Goal: Task Accomplishment & Management: Complete application form

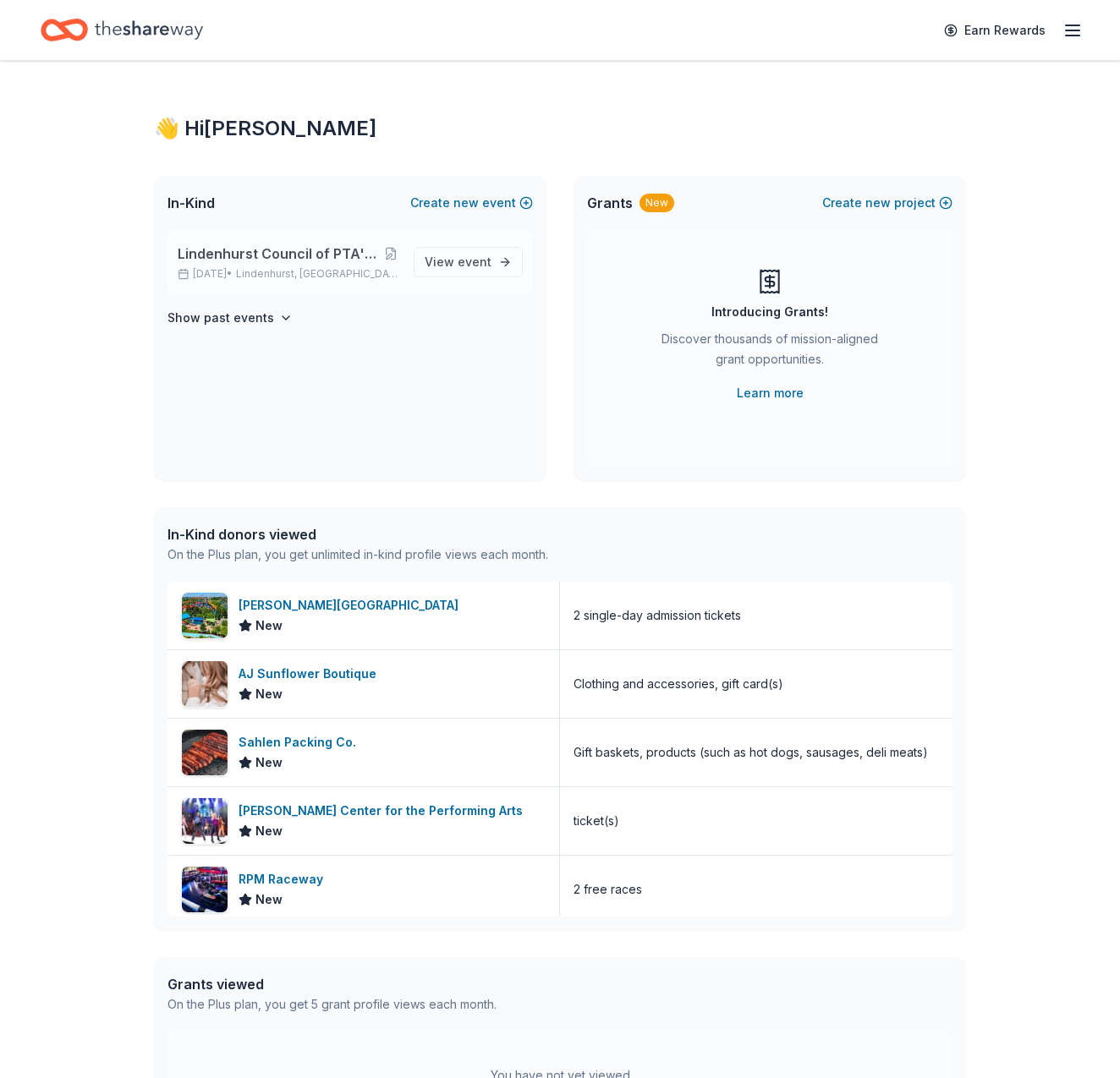
click at [318, 253] on span "Lindenhurst Council of PTA's "Bright Futures" Fundraiser" at bounding box center [280, 253] width 204 height 20
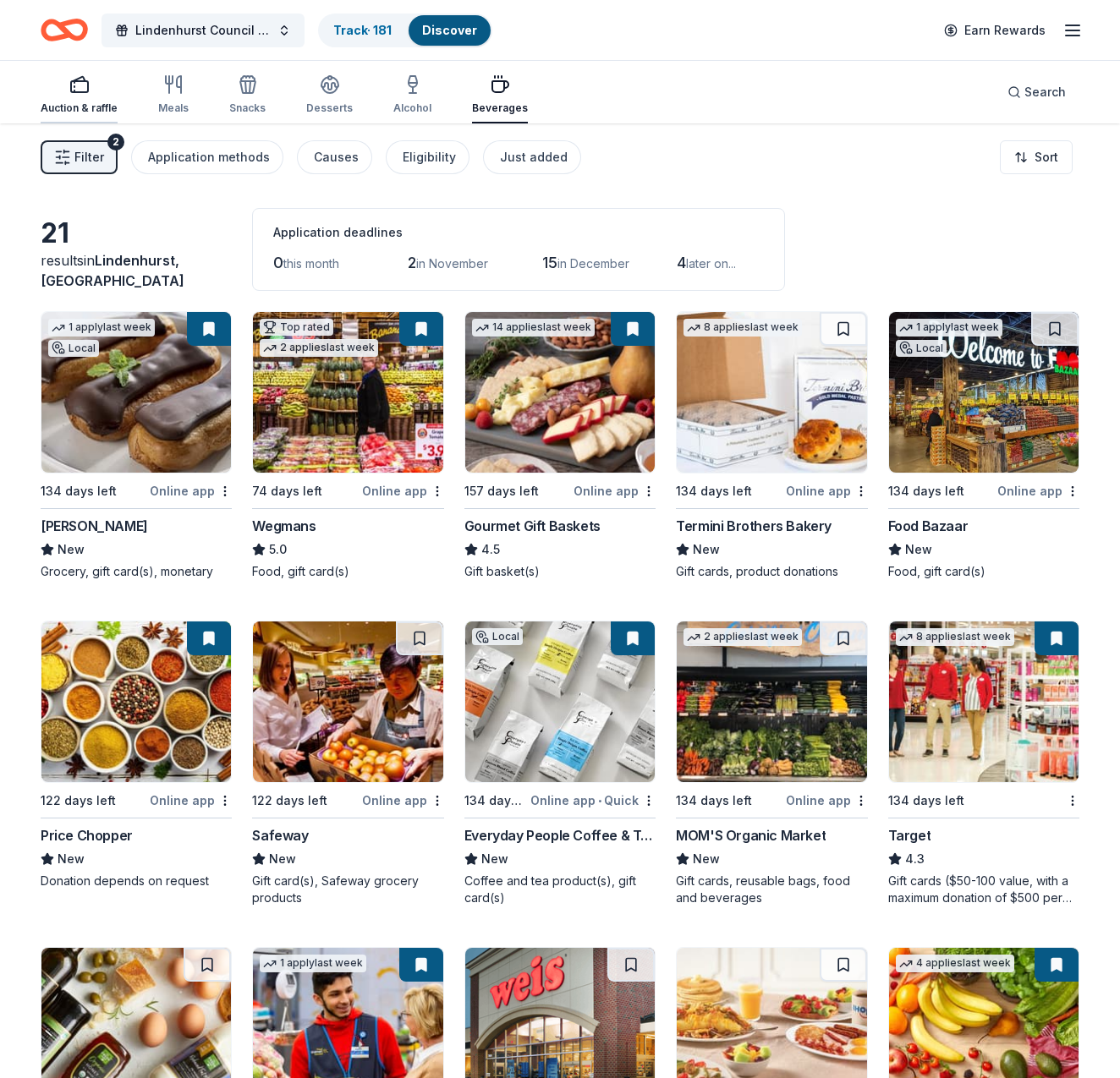
click at [88, 94] on div "Auction & raffle" at bounding box center [79, 94] width 77 height 41
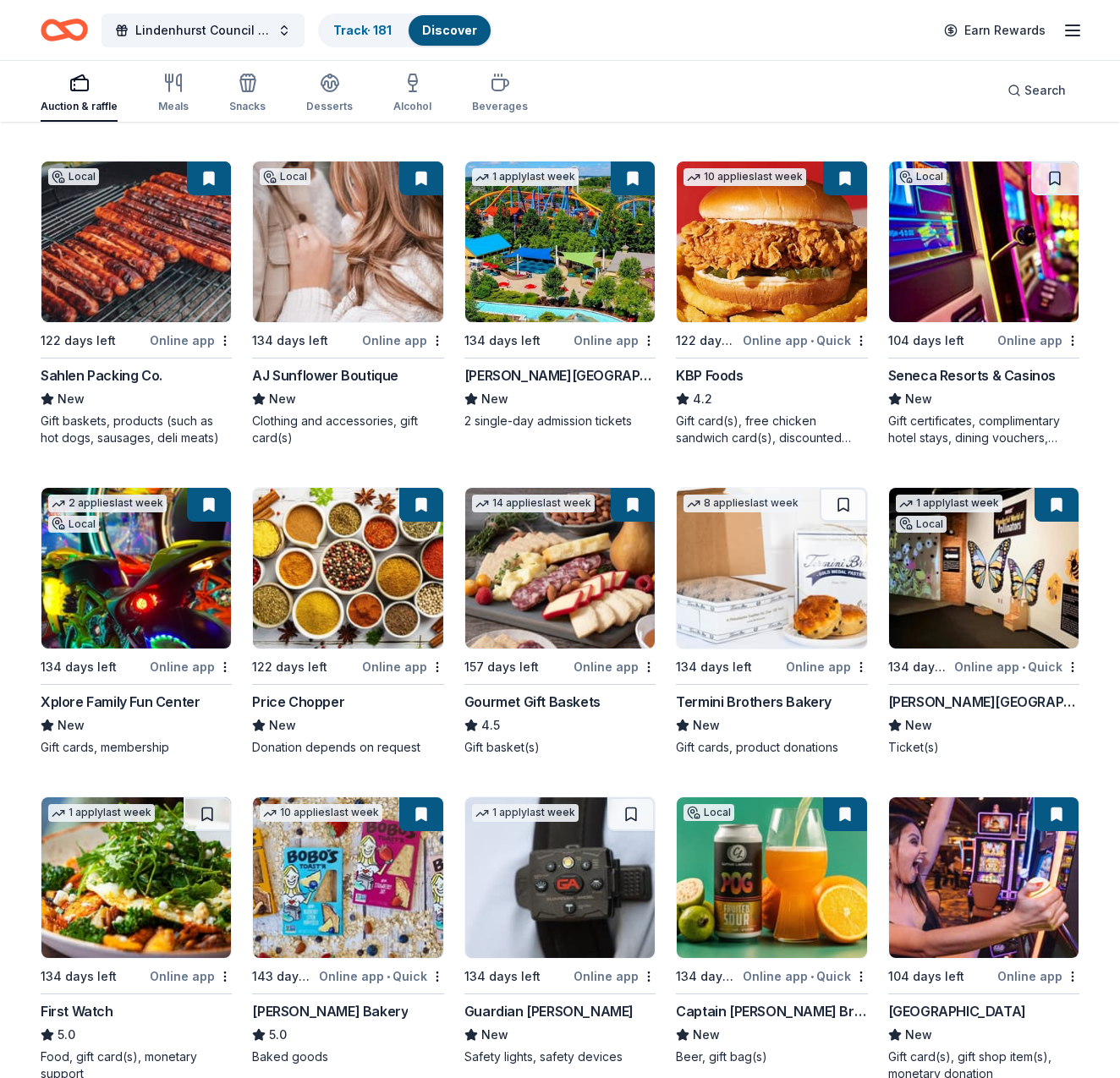
scroll to position [1133, 0]
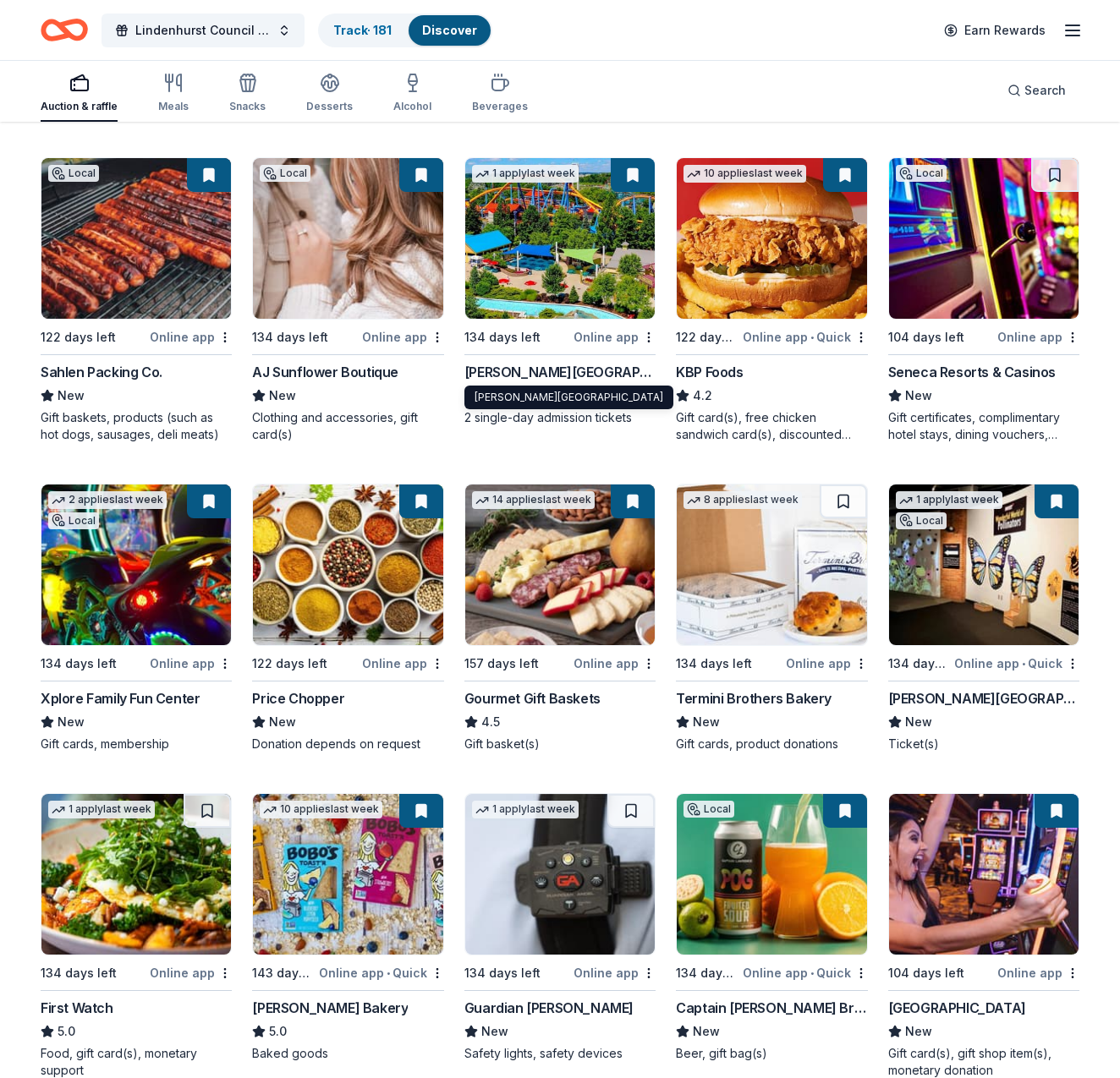
click at [560, 375] on div "[PERSON_NAME][GEOGRAPHIC_DATA]" at bounding box center [560, 371] width 191 height 20
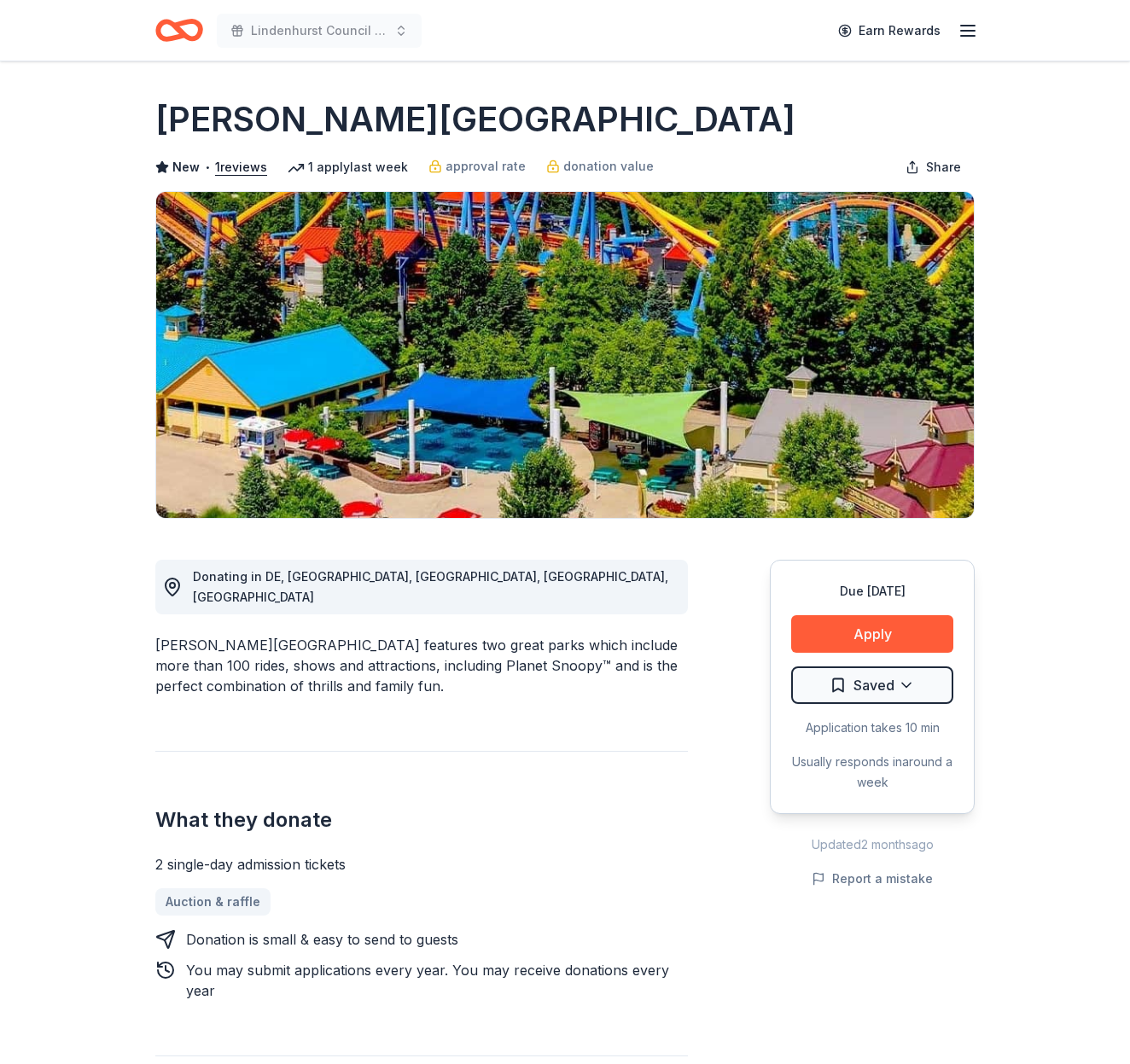
scroll to position [16, 0]
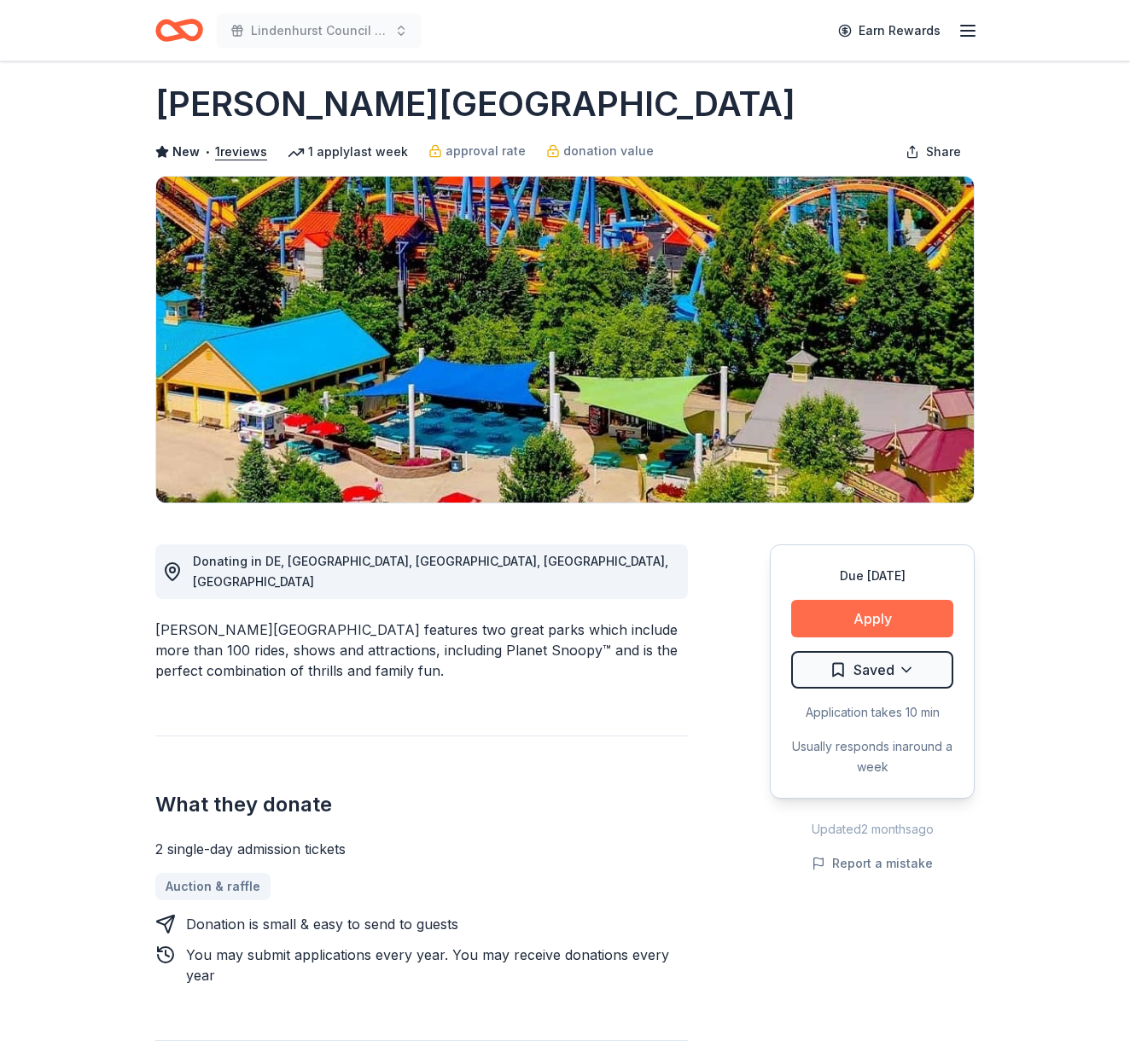
click at [874, 623] on button "Apply" at bounding box center [872, 618] width 163 height 38
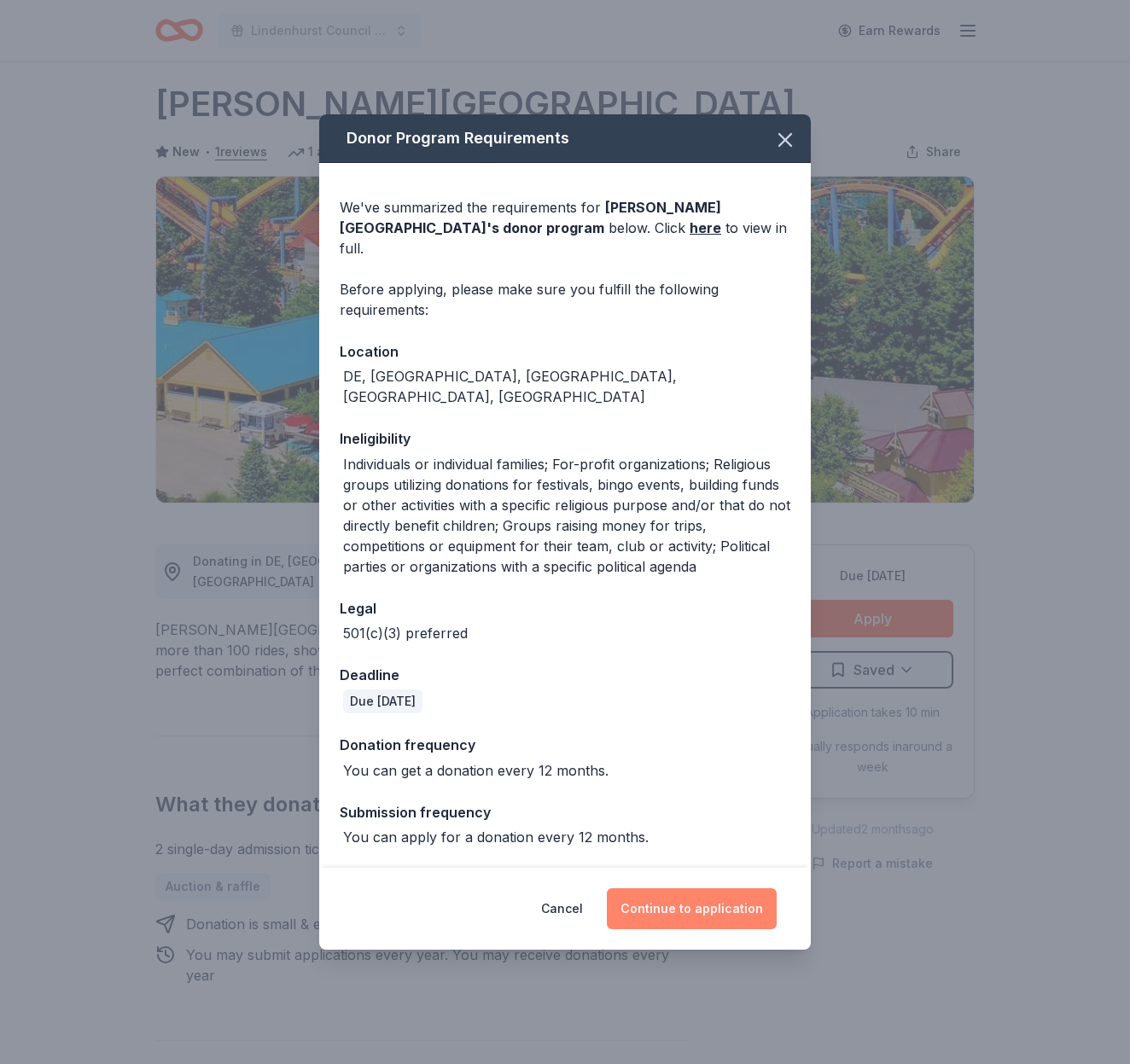
click at [690, 888] on button "Continue to application" at bounding box center [691, 909] width 170 height 41
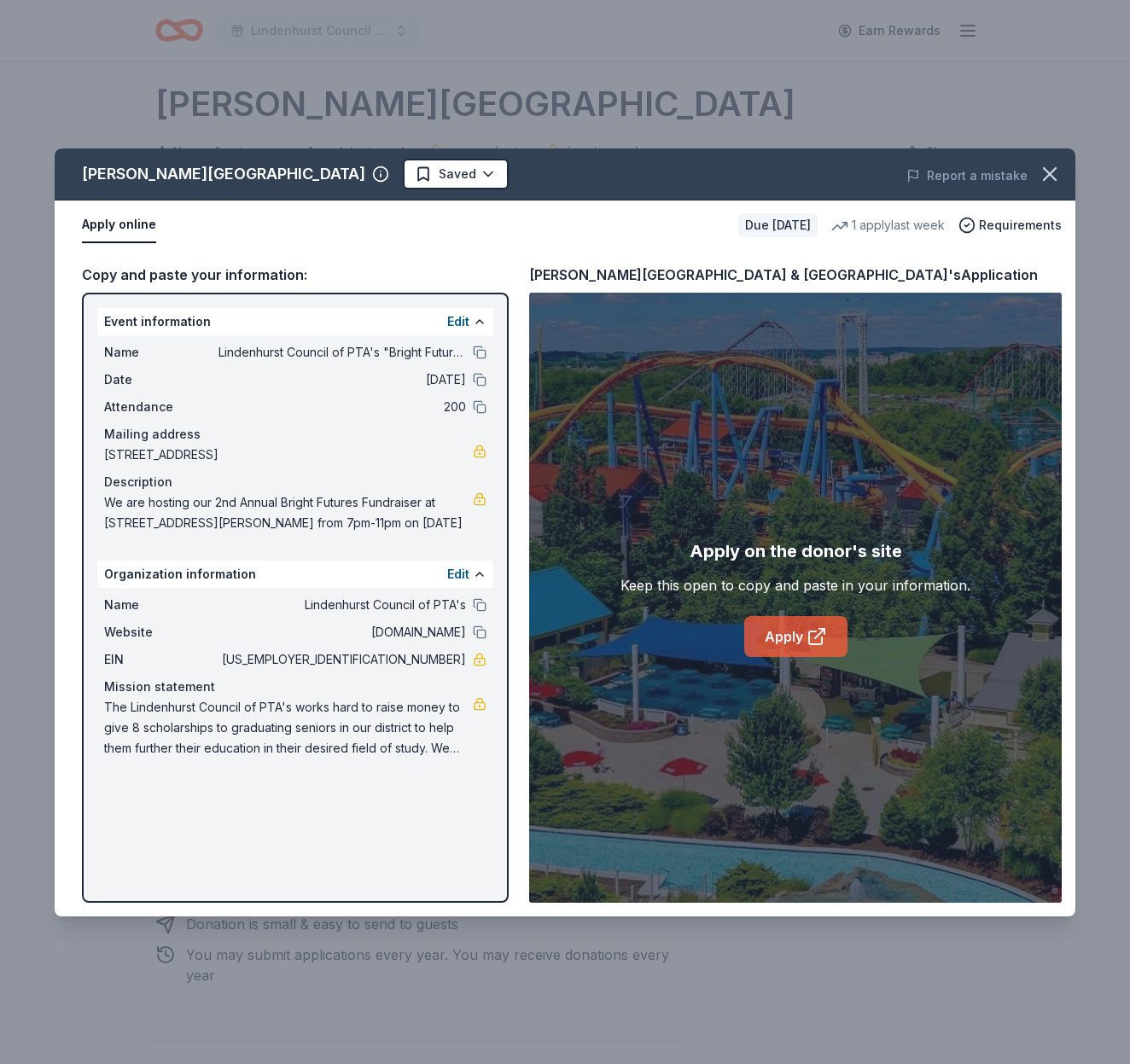
click at [807, 640] on icon at bounding box center [816, 636] width 20 height 20
click at [1047, 180] on icon "button" at bounding box center [1050, 174] width 24 height 24
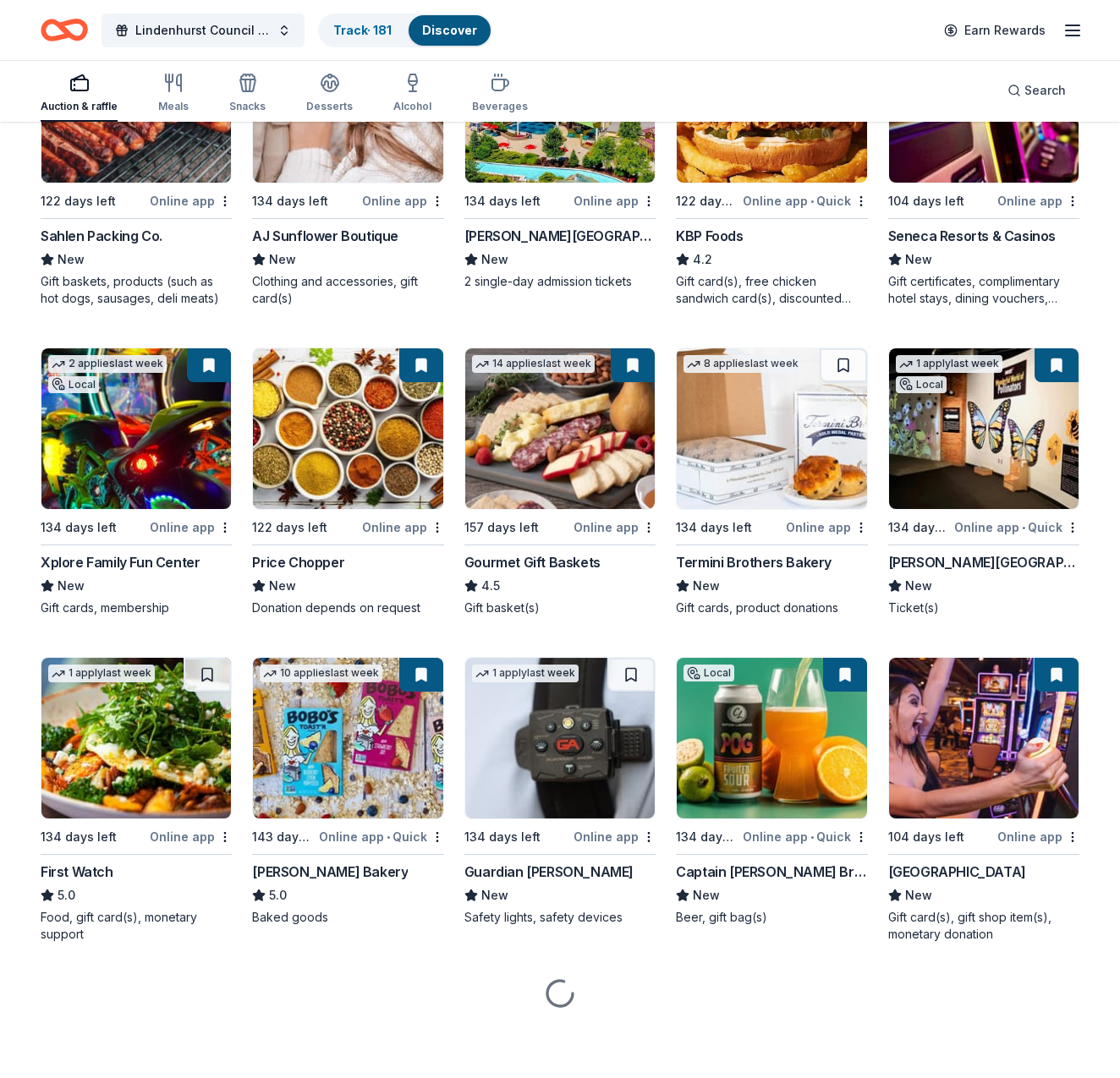
scroll to position [1269, 0]
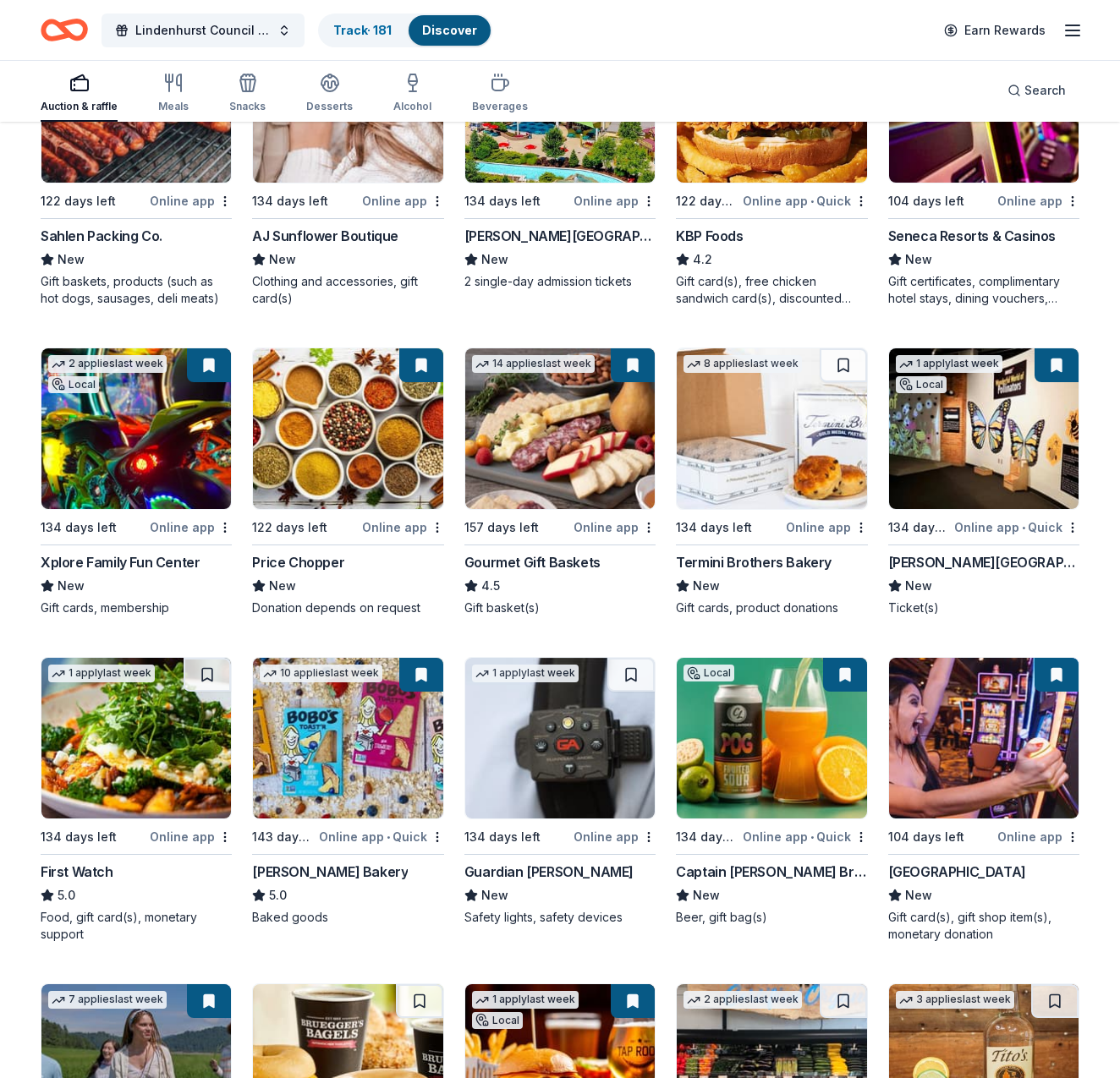
click at [133, 435] on img at bounding box center [136, 429] width 190 height 161
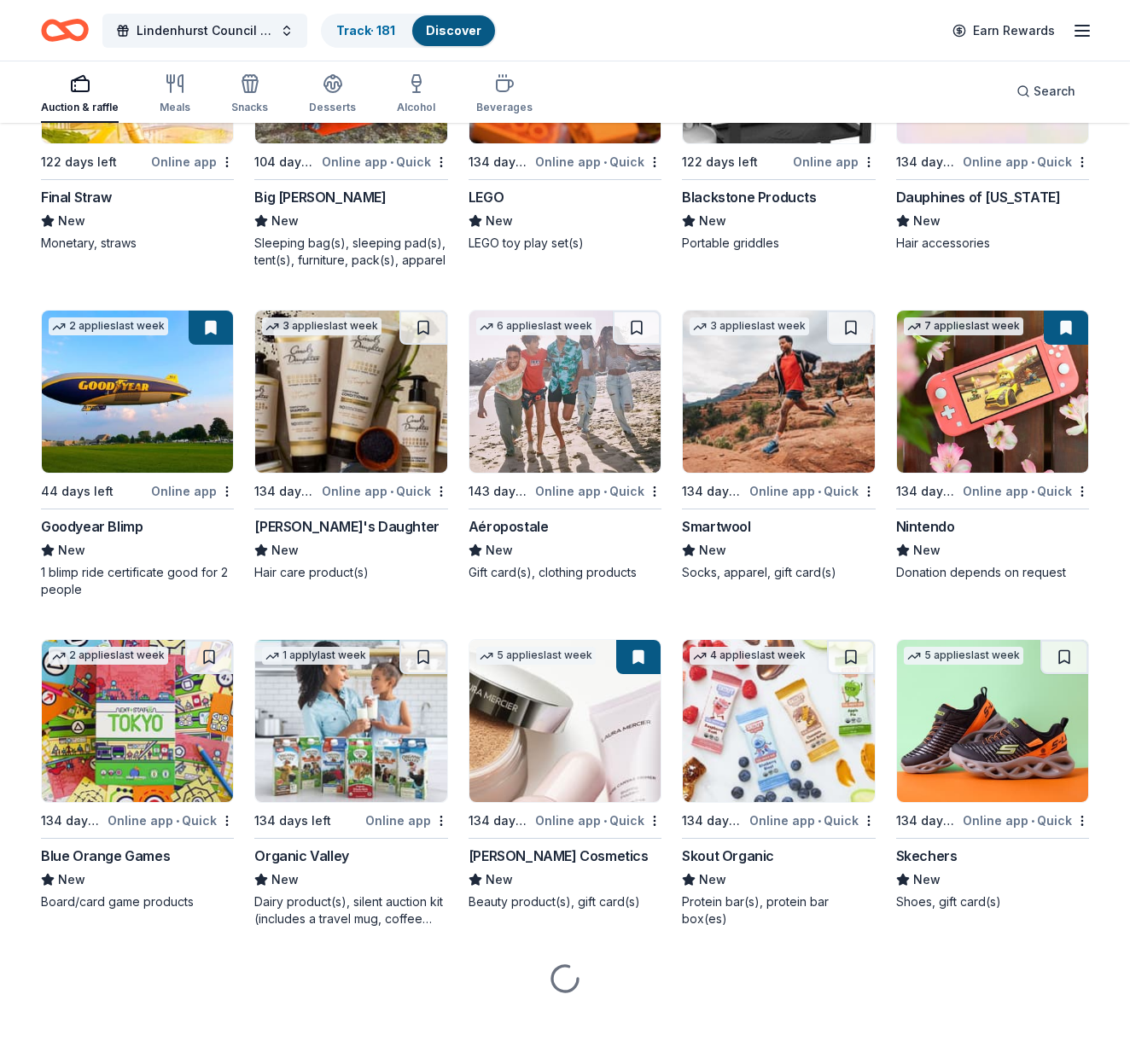
scroll to position [15033, 0]
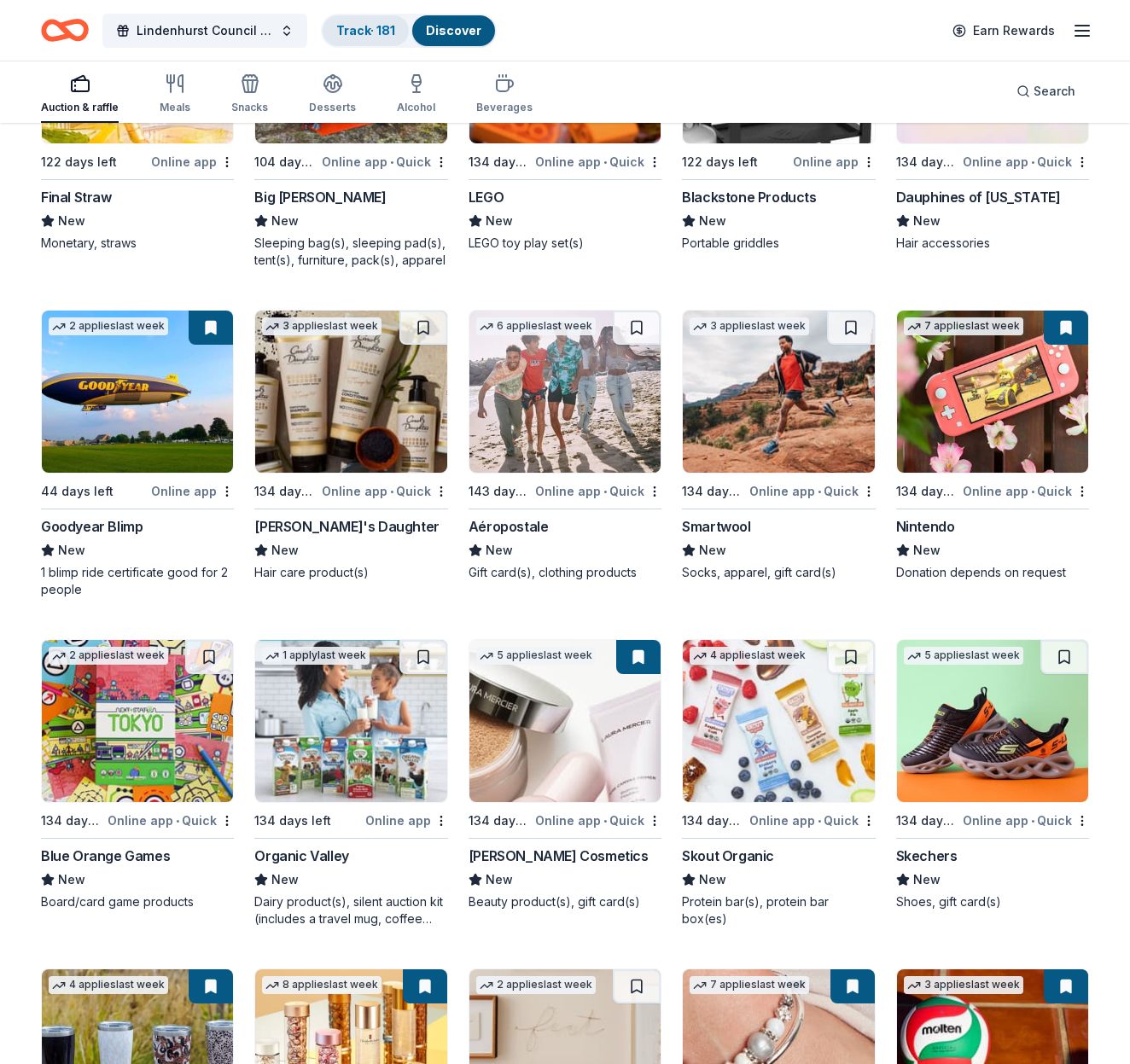
click at [371, 31] on link "Track · 181" at bounding box center [365, 30] width 59 height 15
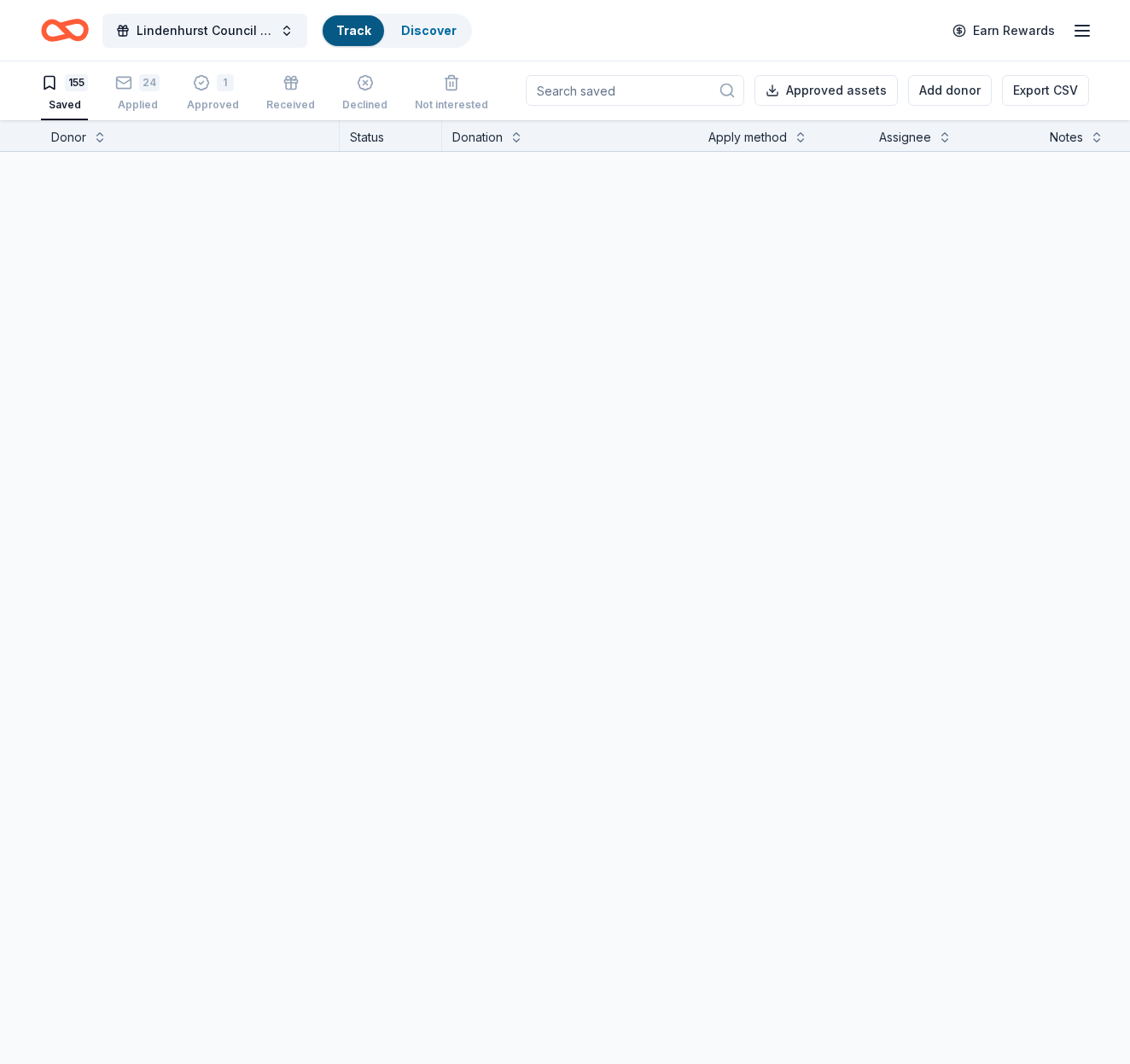
scroll to position [1, 0]
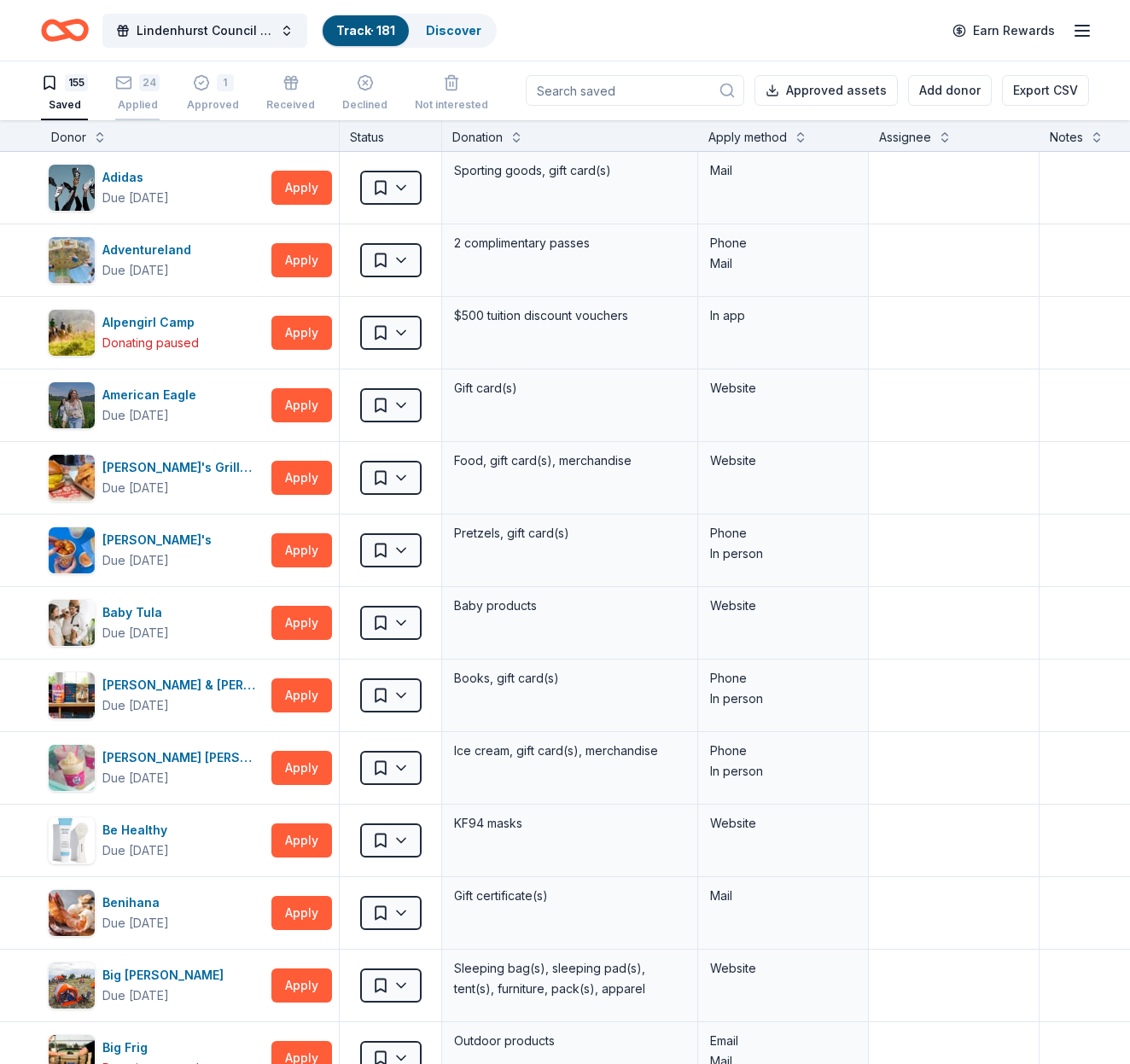
click at [143, 93] on div "24 Applied" at bounding box center [137, 93] width 45 height 38
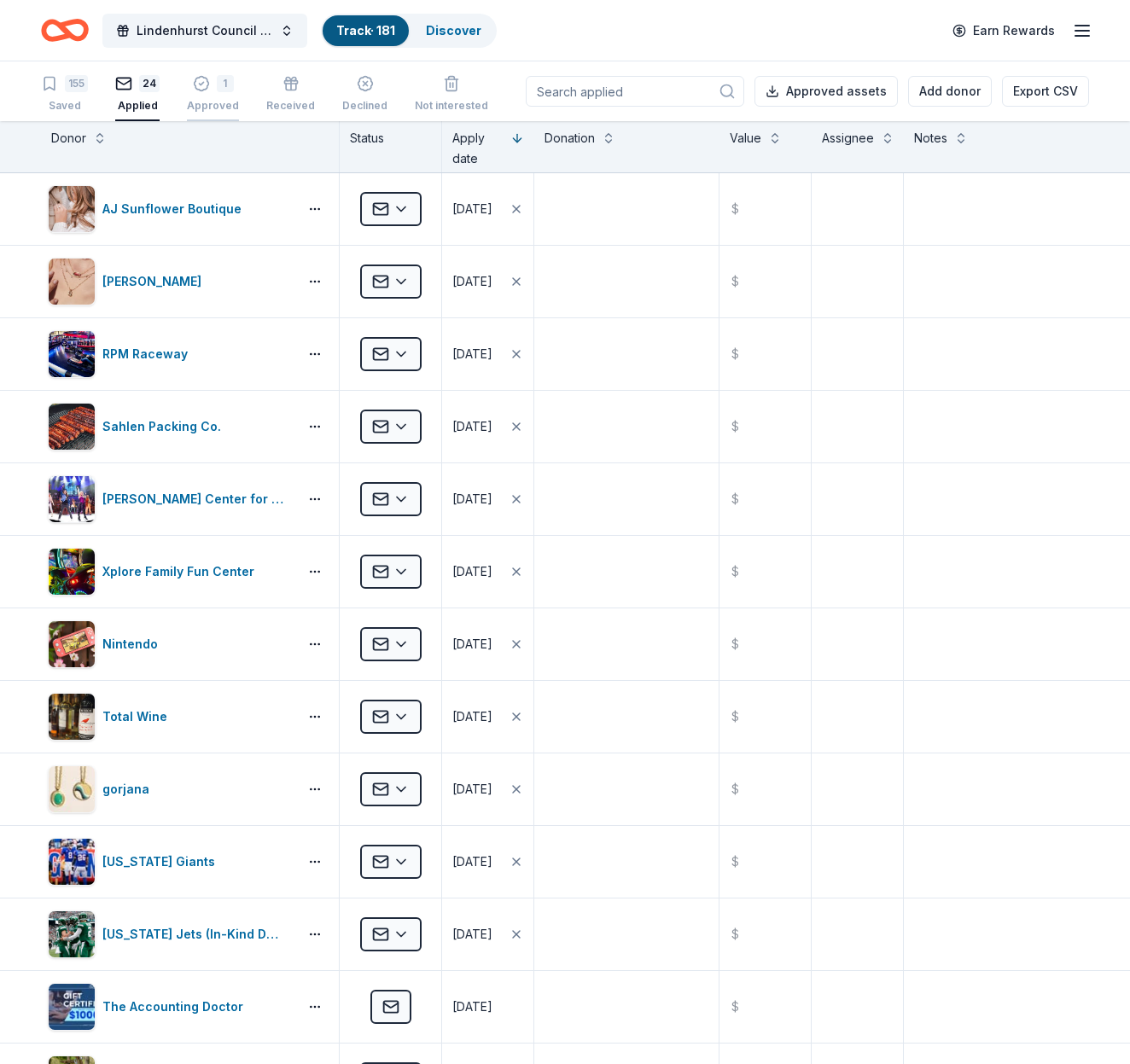
click at [219, 91] on div "1" at bounding box center [225, 84] width 17 height 17
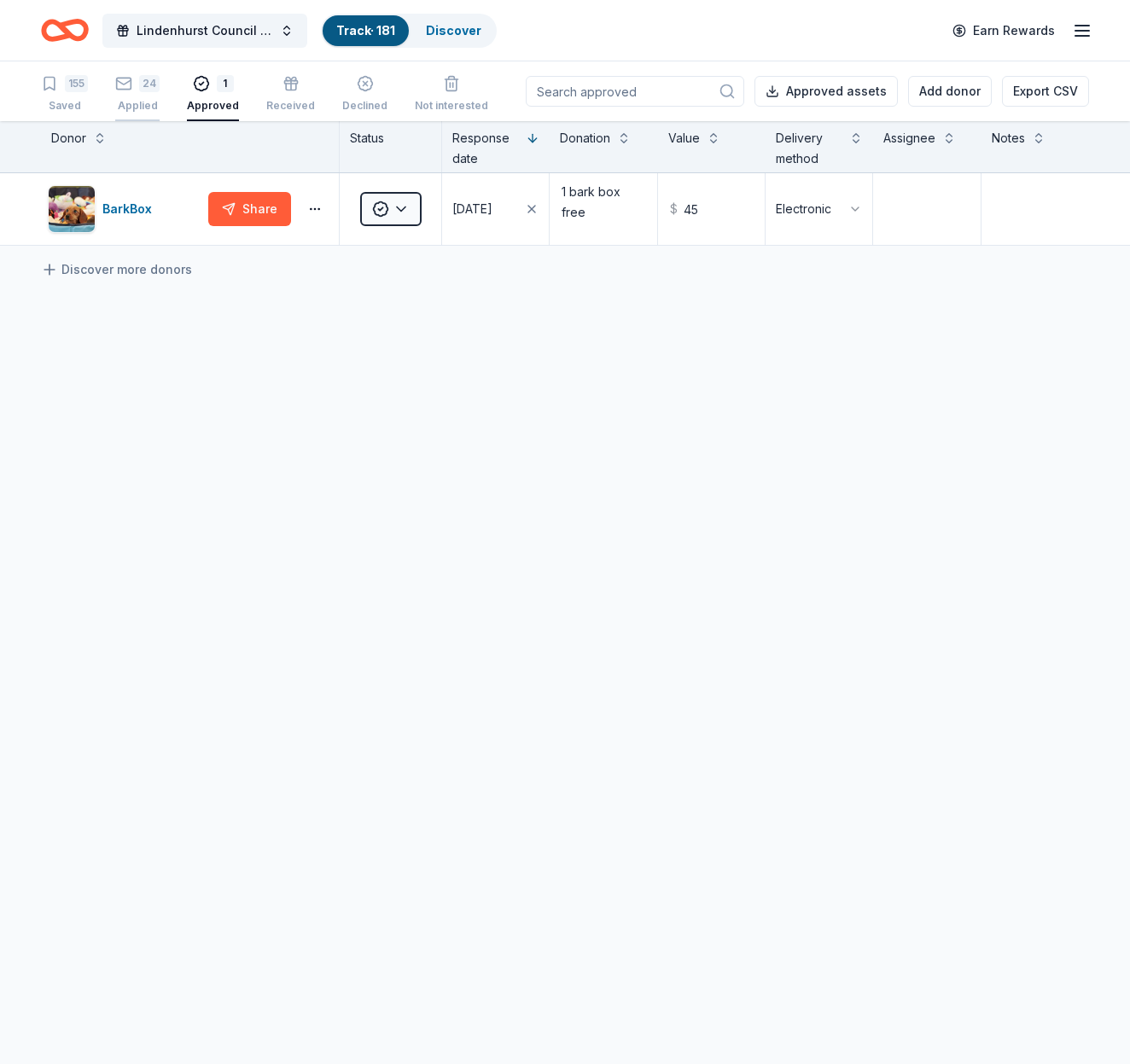
click at [148, 92] on div "24 Applied" at bounding box center [137, 93] width 45 height 38
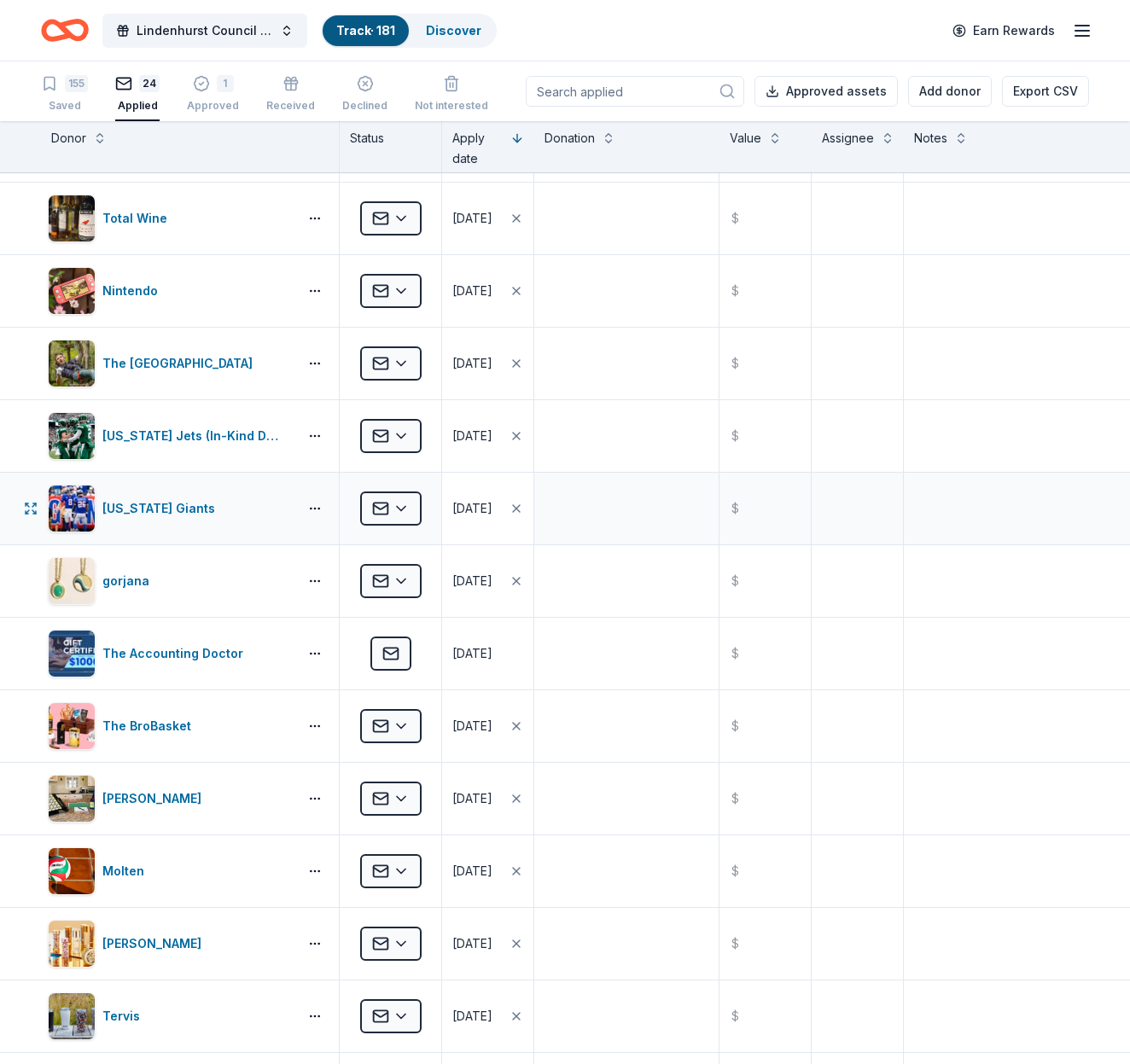
scroll to position [427, 0]
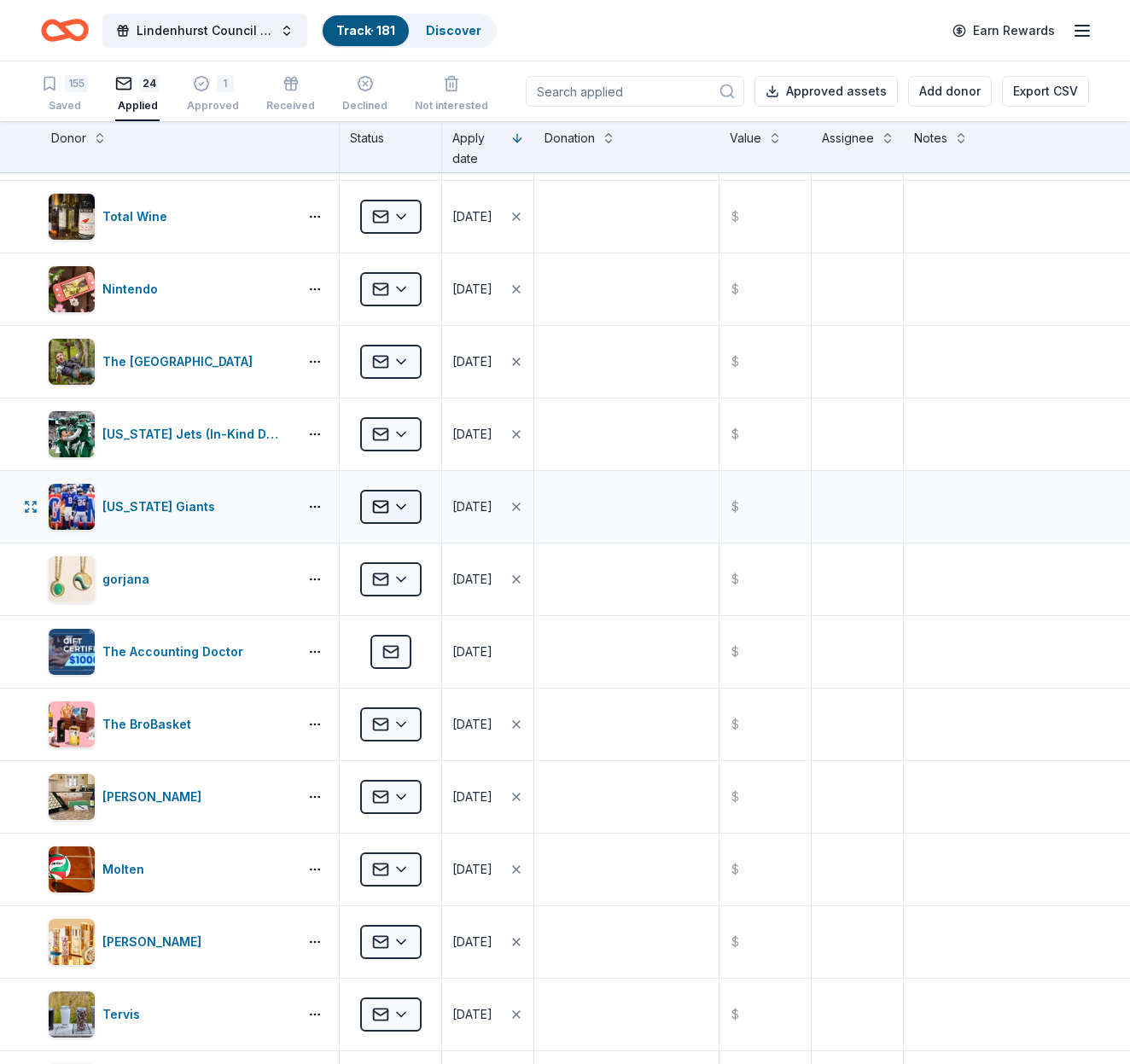
click at [412, 507] on html "Lindenhurst Council of PTA's "Bright Futures" Fundraiser Track · 181 Discover E…" at bounding box center [565, 532] width 1130 height 1064
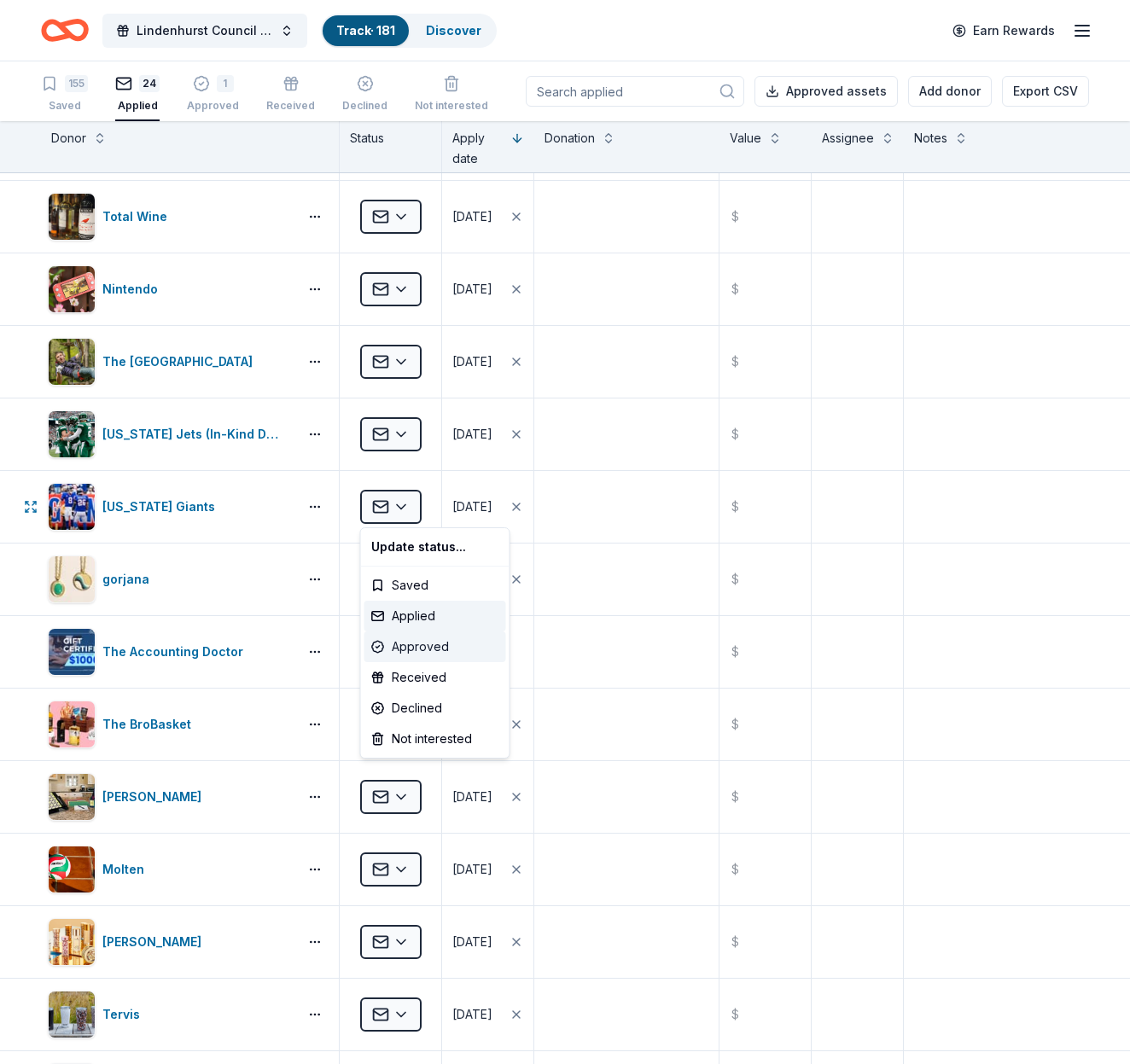
click at [419, 653] on div "Approved" at bounding box center [435, 646] width 142 height 31
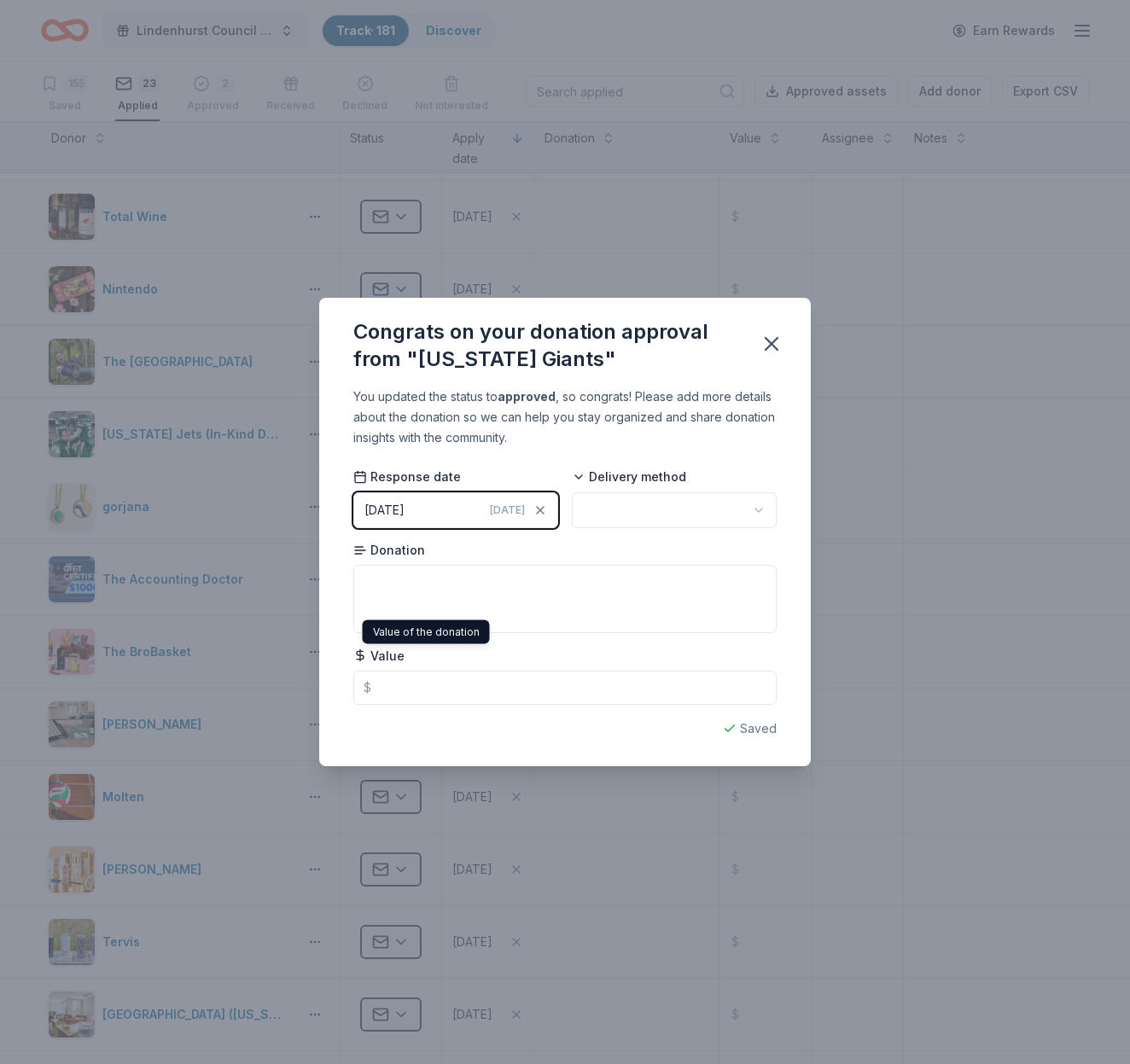
click at [627, 518] on html "Lindenhurst Council of PTA's "Bright Futures" Fundraiser Track · 181 Discover E…" at bounding box center [565, 532] width 1130 height 1064
click at [394, 591] on textarea at bounding box center [565, 599] width 423 height 68
type textarea "item"
click at [774, 342] on icon "button" at bounding box center [772, 344] width 12 height 12
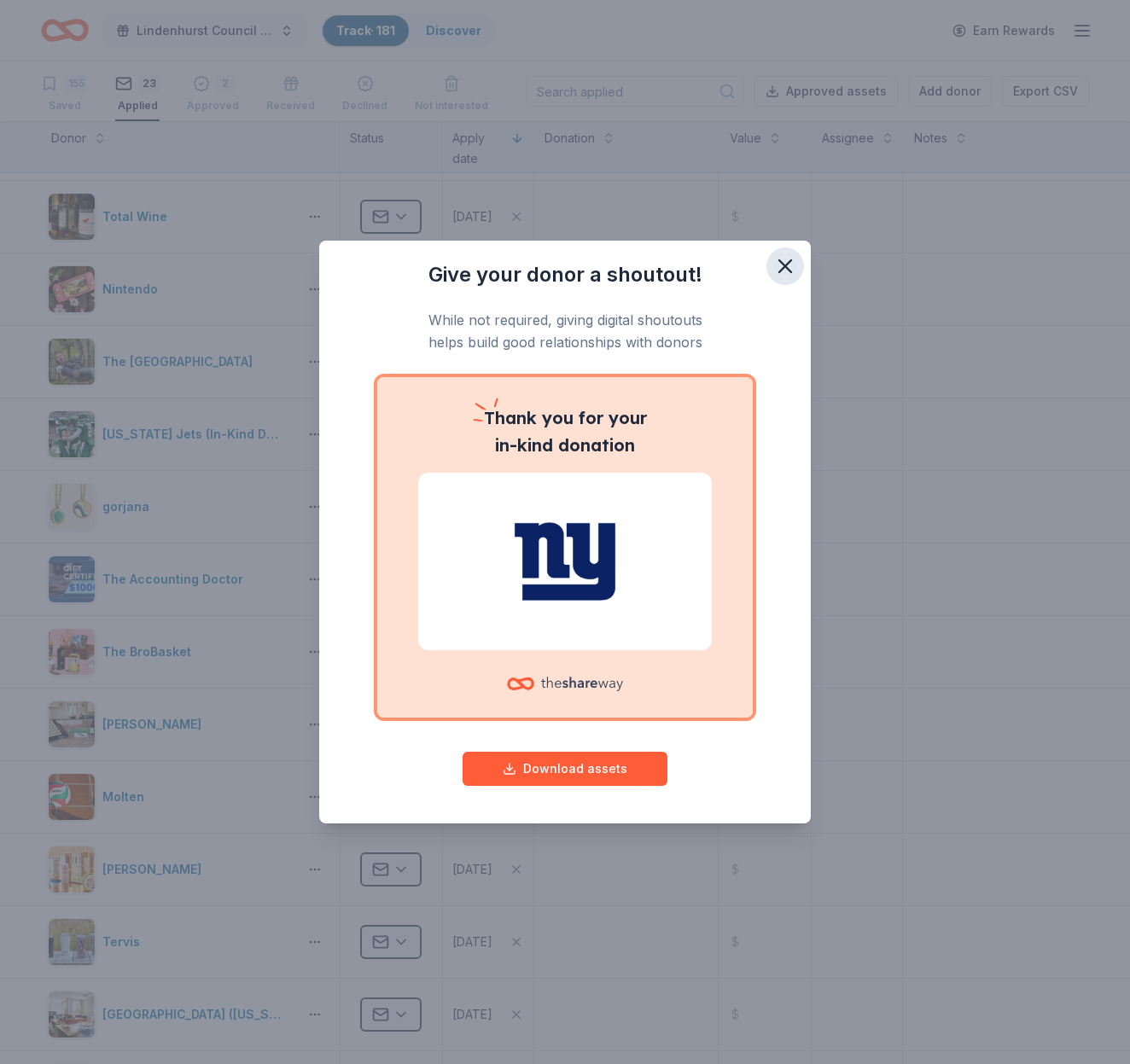
click at [788, 264] on icon "button" at bounding box center [786, 266] width 12 height 12
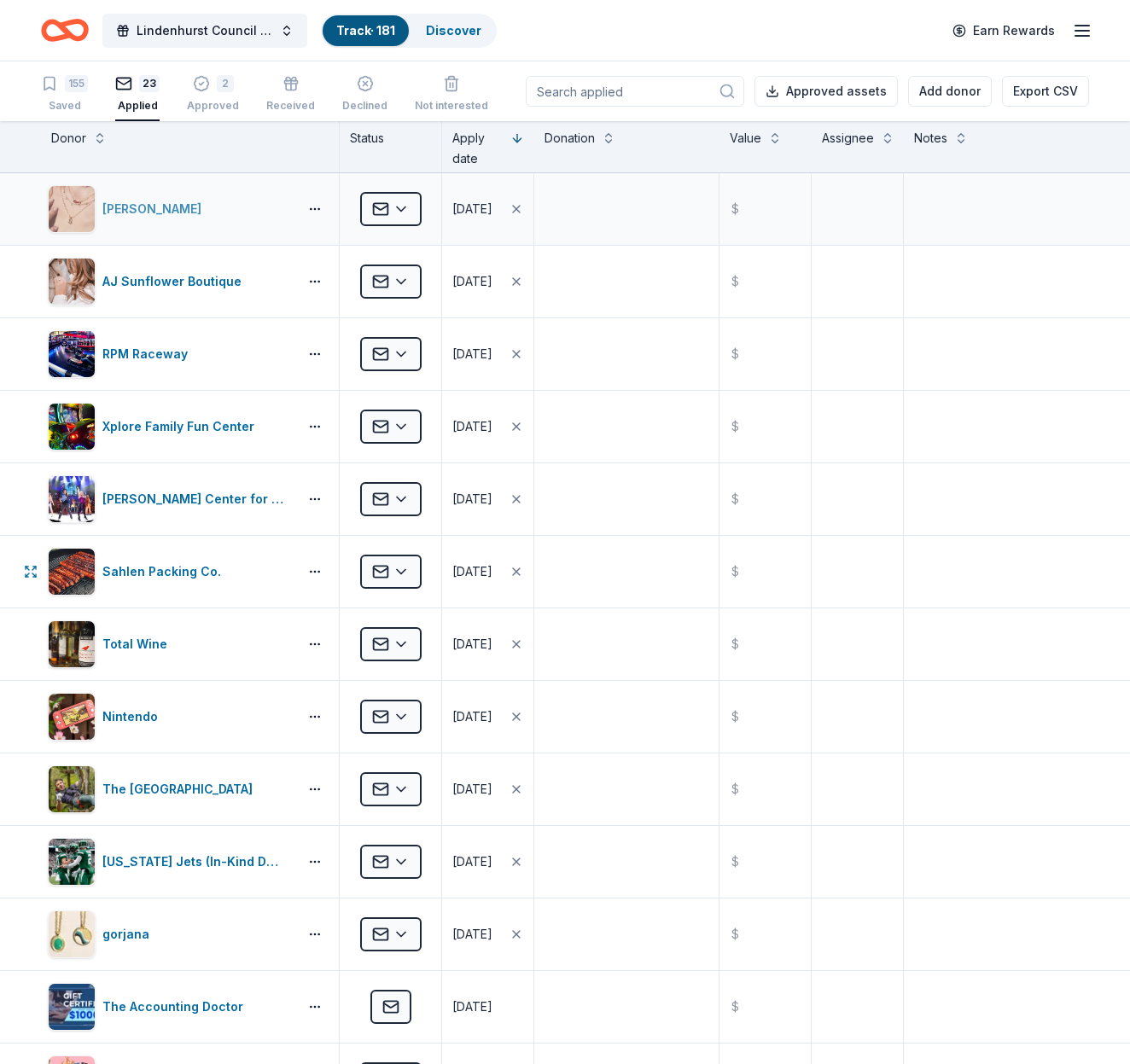
scroll to position [0, 0]
click at [215, 92] on div "2 Approved" at bounding box center [213, 84] width 52 height 38
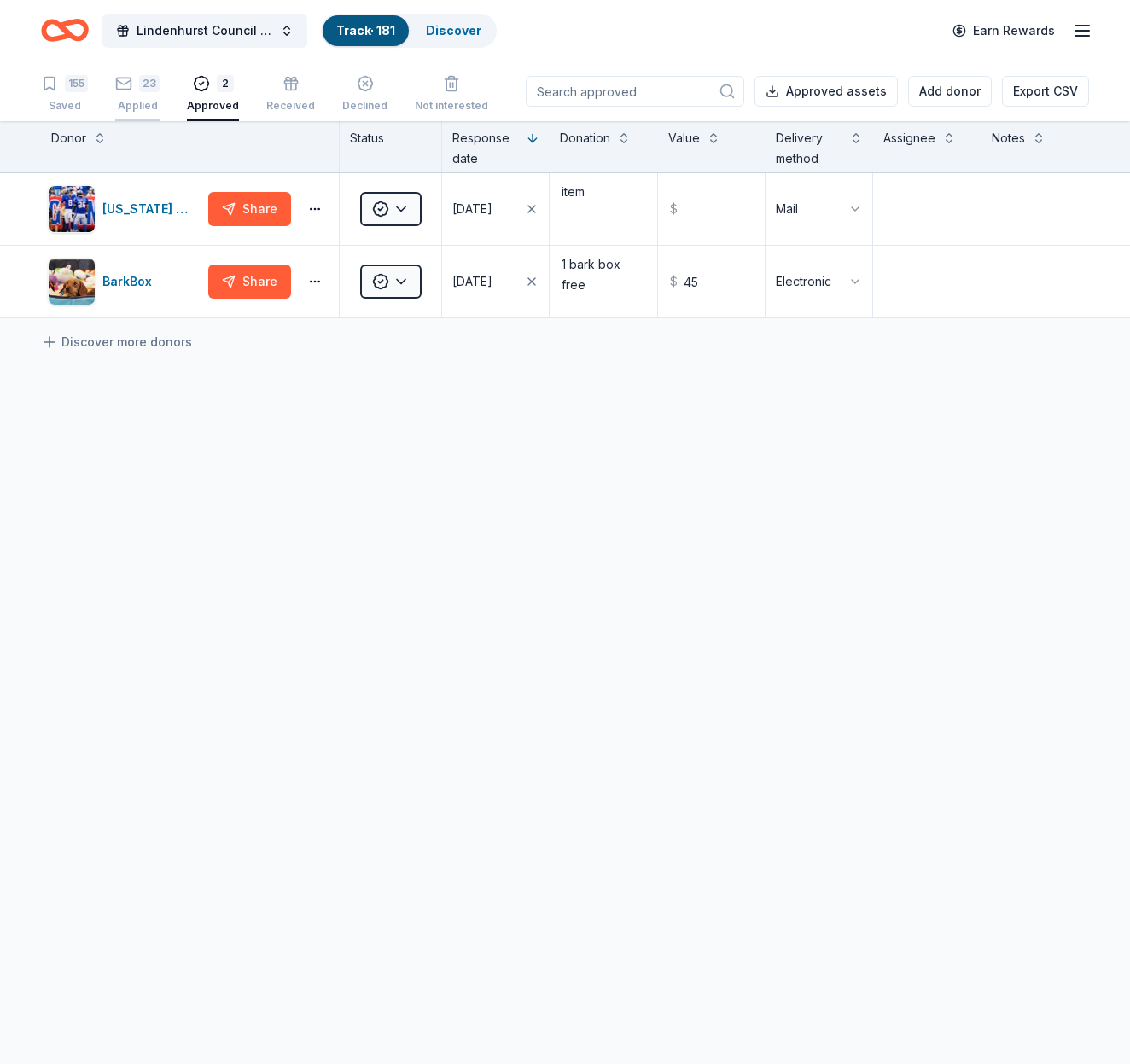
click at [132, 94] on div "23 Applied" at bounding box center [137, 93] width 45 height 38
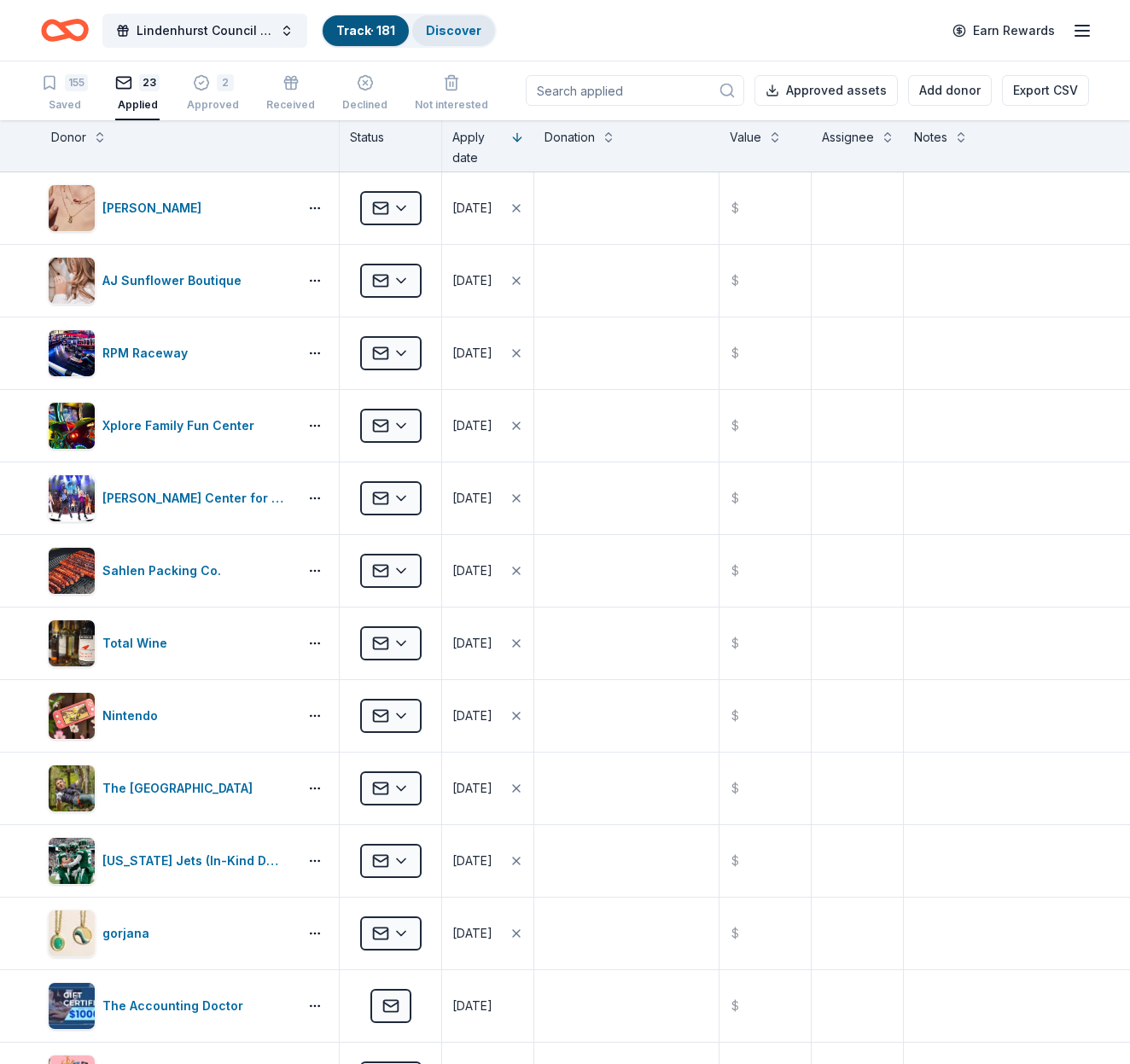
click at [460, 34] on link "Discover" at bounding box center [453, 30] width 55 height 15
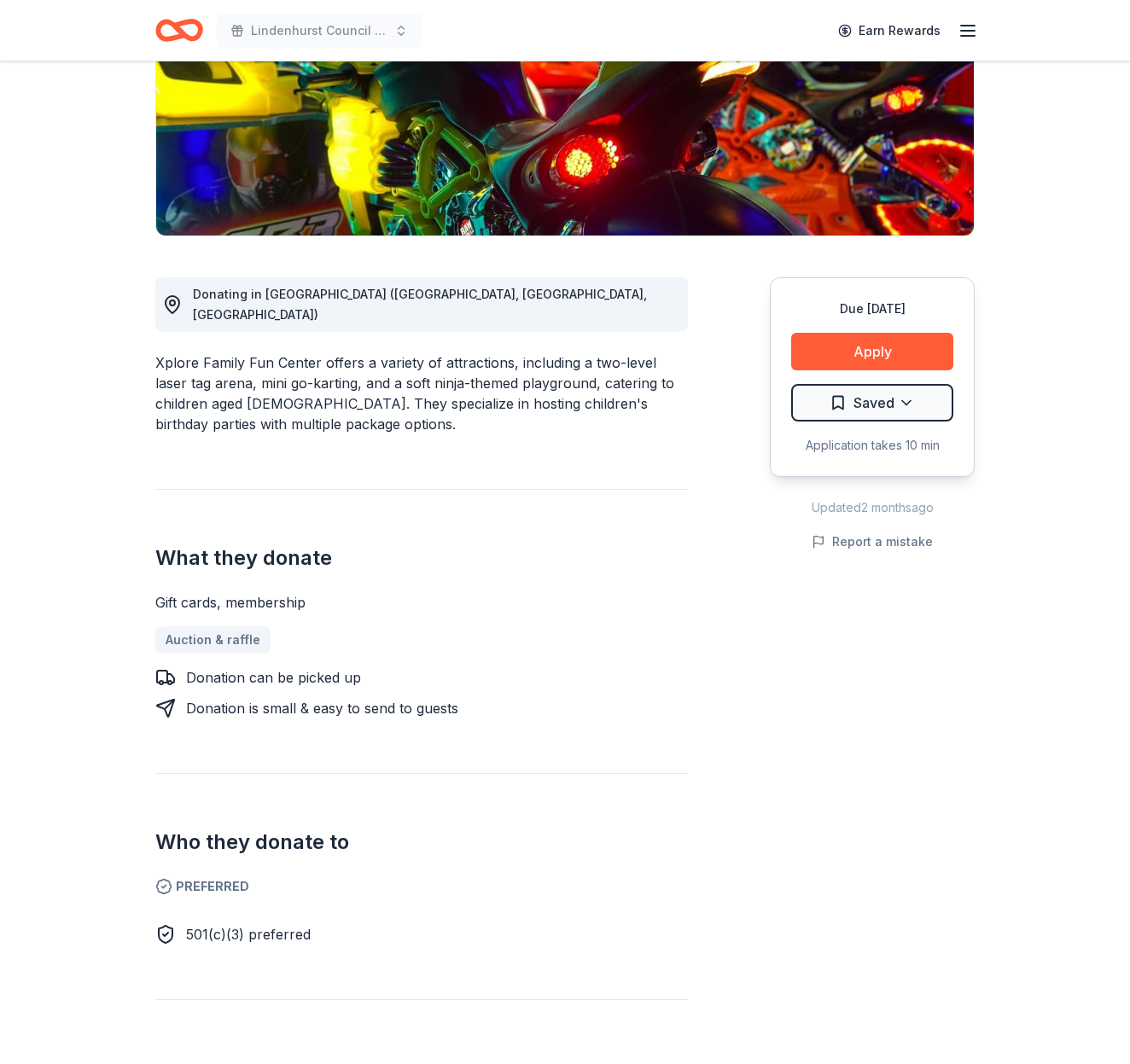
scroll to position [294, 0]
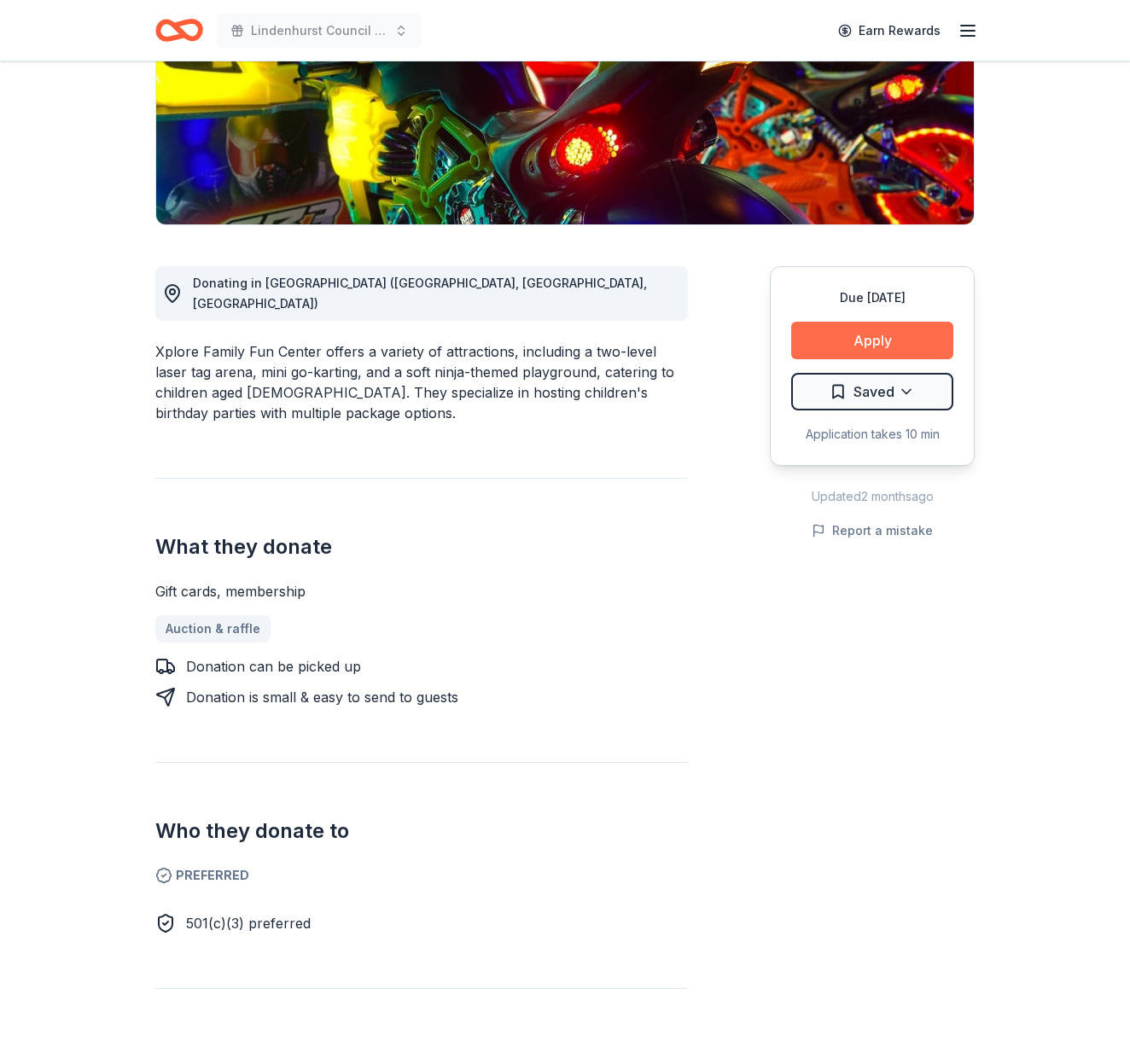
click at [880, 338] on button "Apply" at bounding box center [872, 340] width 163 height 38
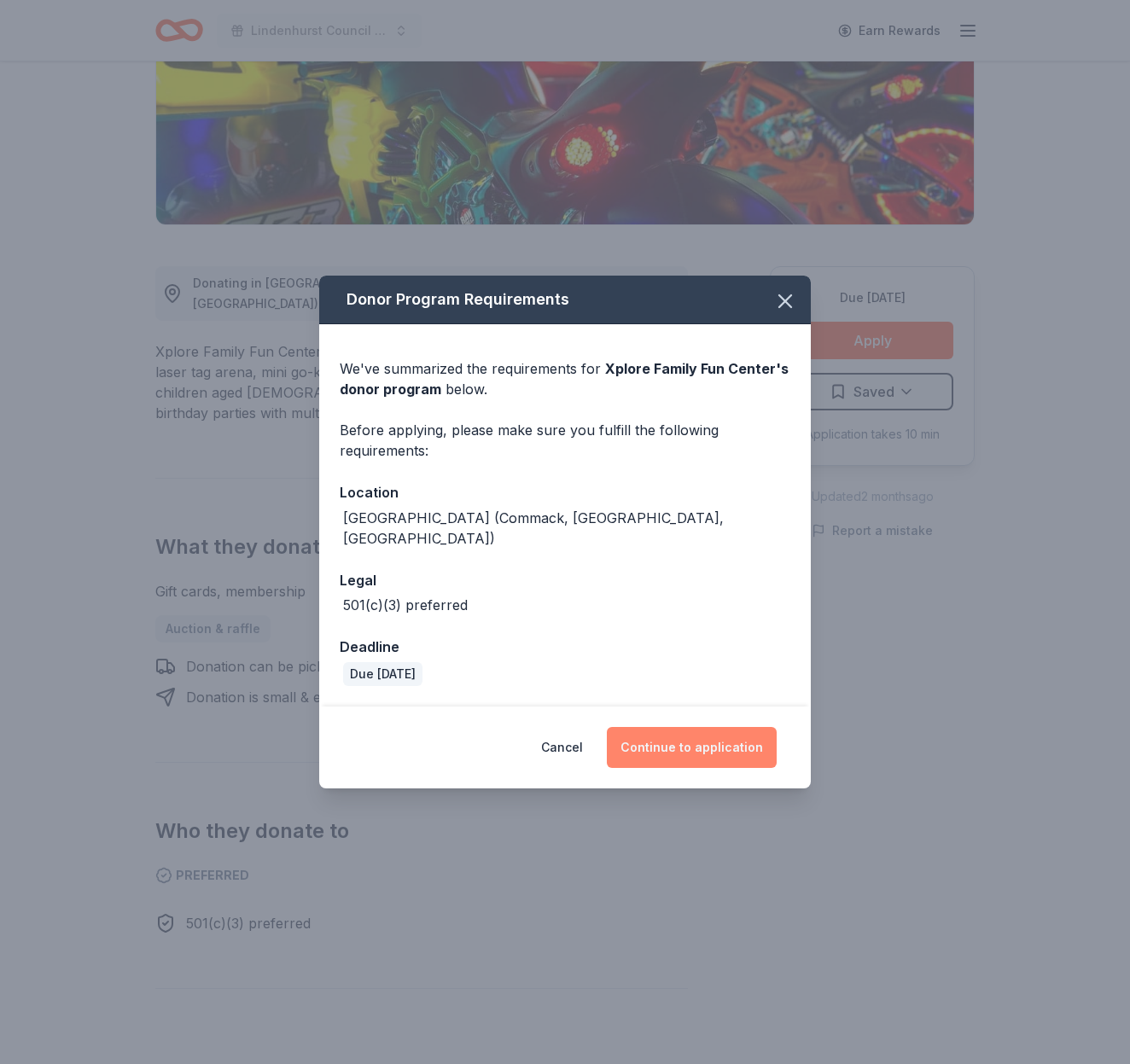
click at [711, 729] on button "Continue to application" at bounding box center [691, 747] width 170 height 41
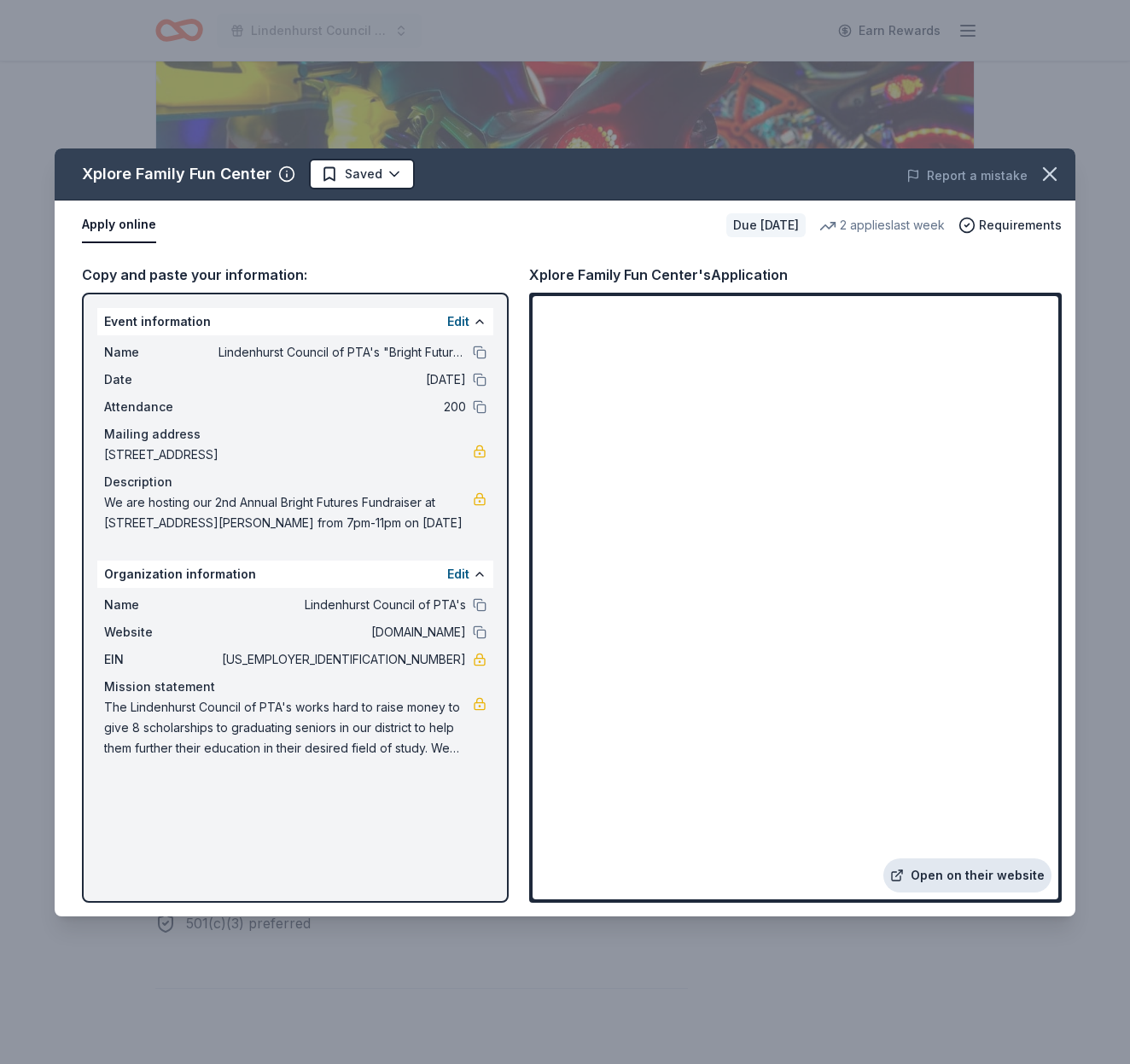
click at [1006, 869] on link "Open on their website" at bounding box center [967, 874] width 168 height 34
click at [1052, 170] on icon "button" at bounding box center [1050, 174] width 12 height 12
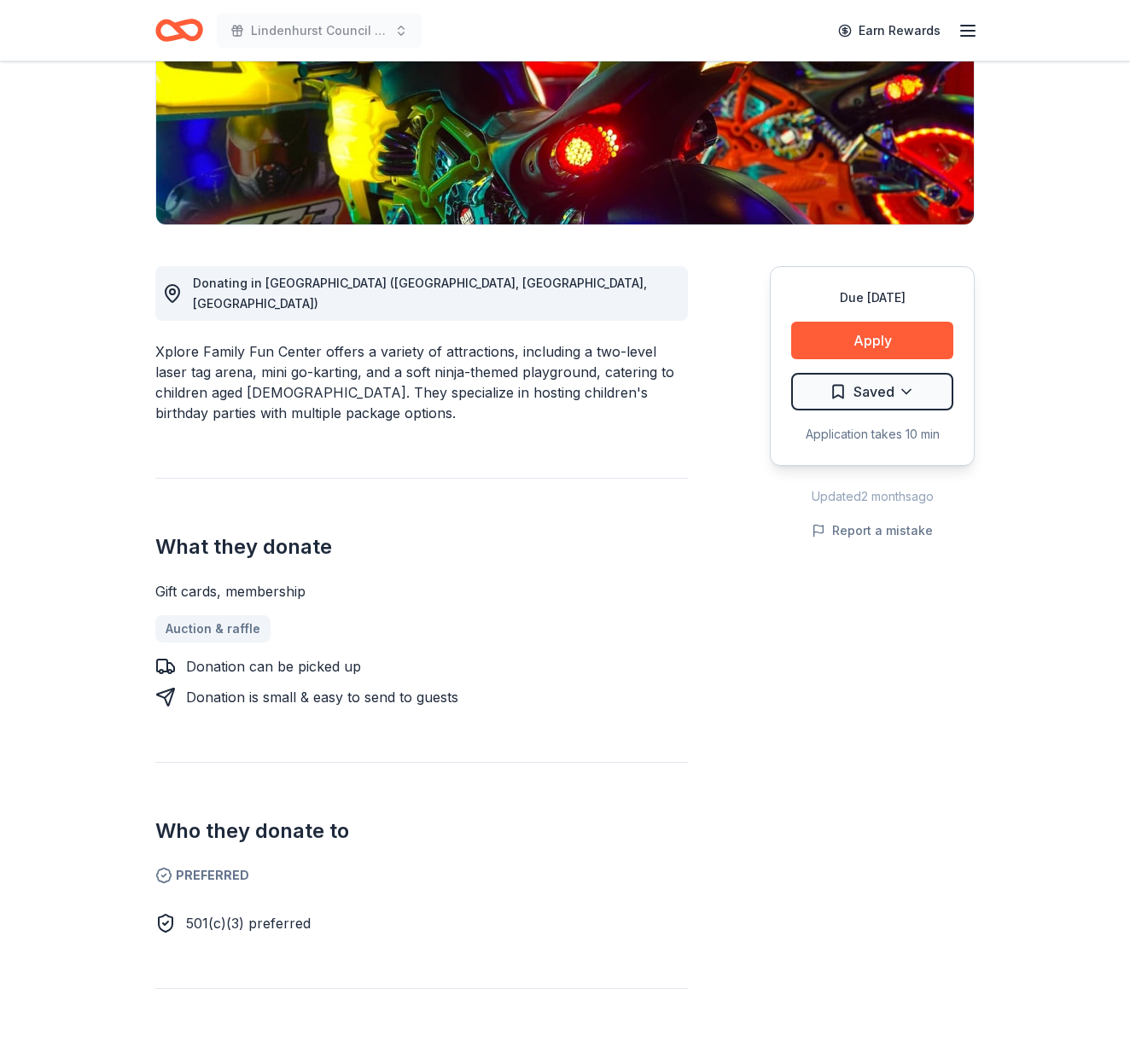
click at [882, 376] on html "Lindenhurst Council of PTA's "Bright Futures" Fundraiser Earn Rewards Due in 13…" at bounding box center [565, 238] width 1130 height 1064
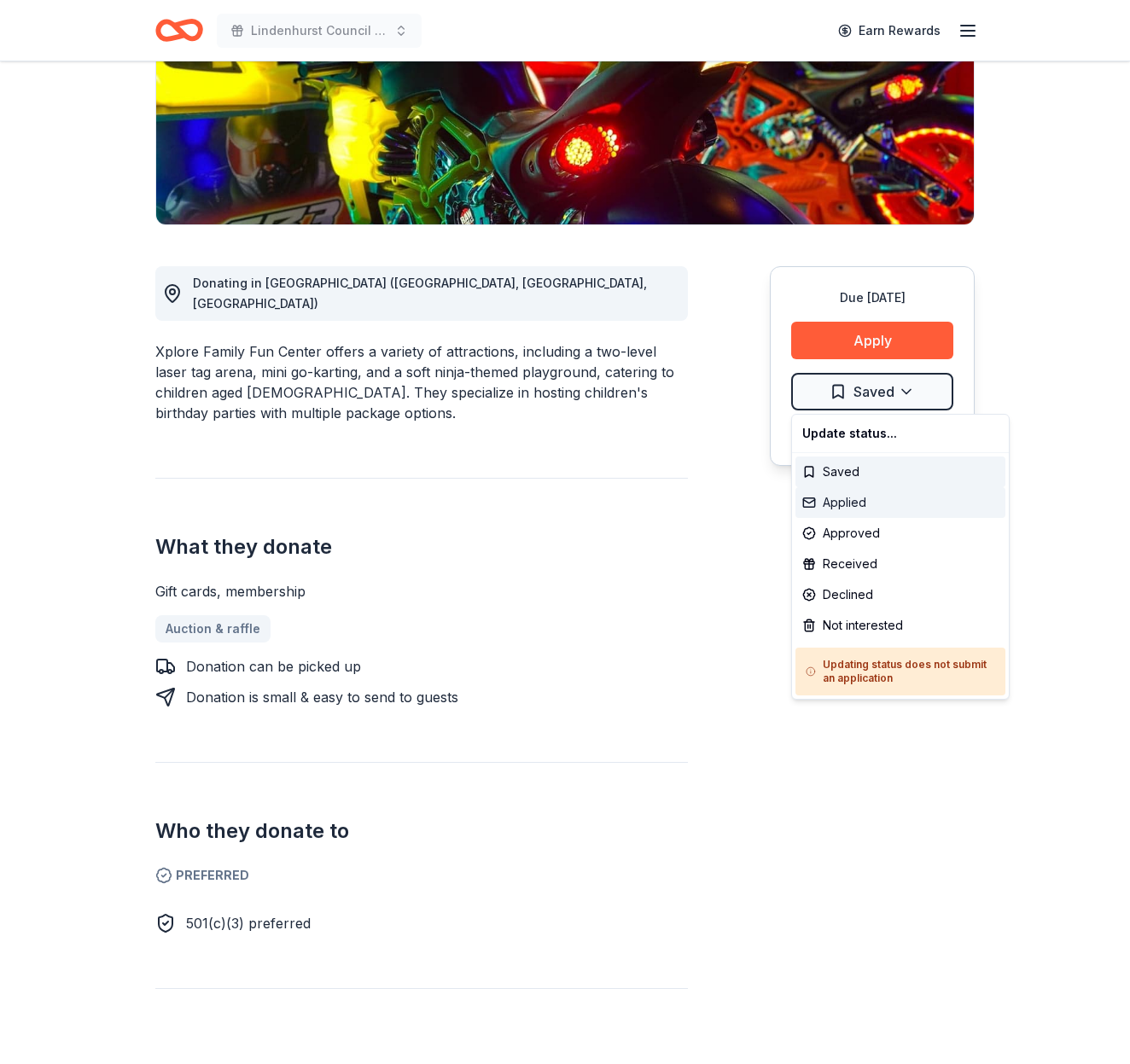
click at [850, 499] on div "Applied" at bounding box center [900, 502] width 210 height 31
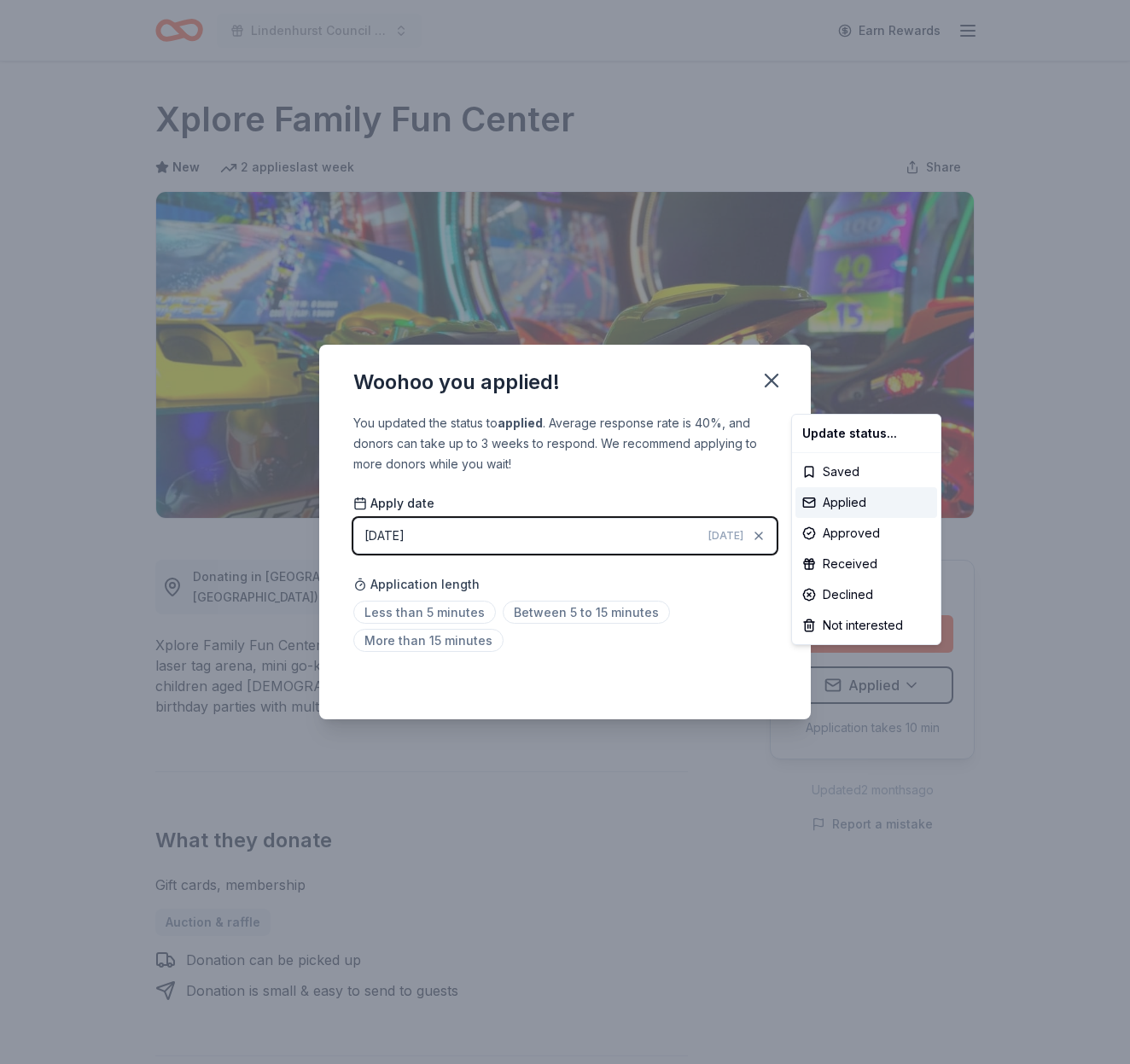
scroll to position [0, 0]
click at [770, 379] on html "Lindenhurst Council of PTA's "Bright Futures" Fundraiser Earn Rewards Due in 13…" at bounding box center [565, 532] width 1130 height 1064
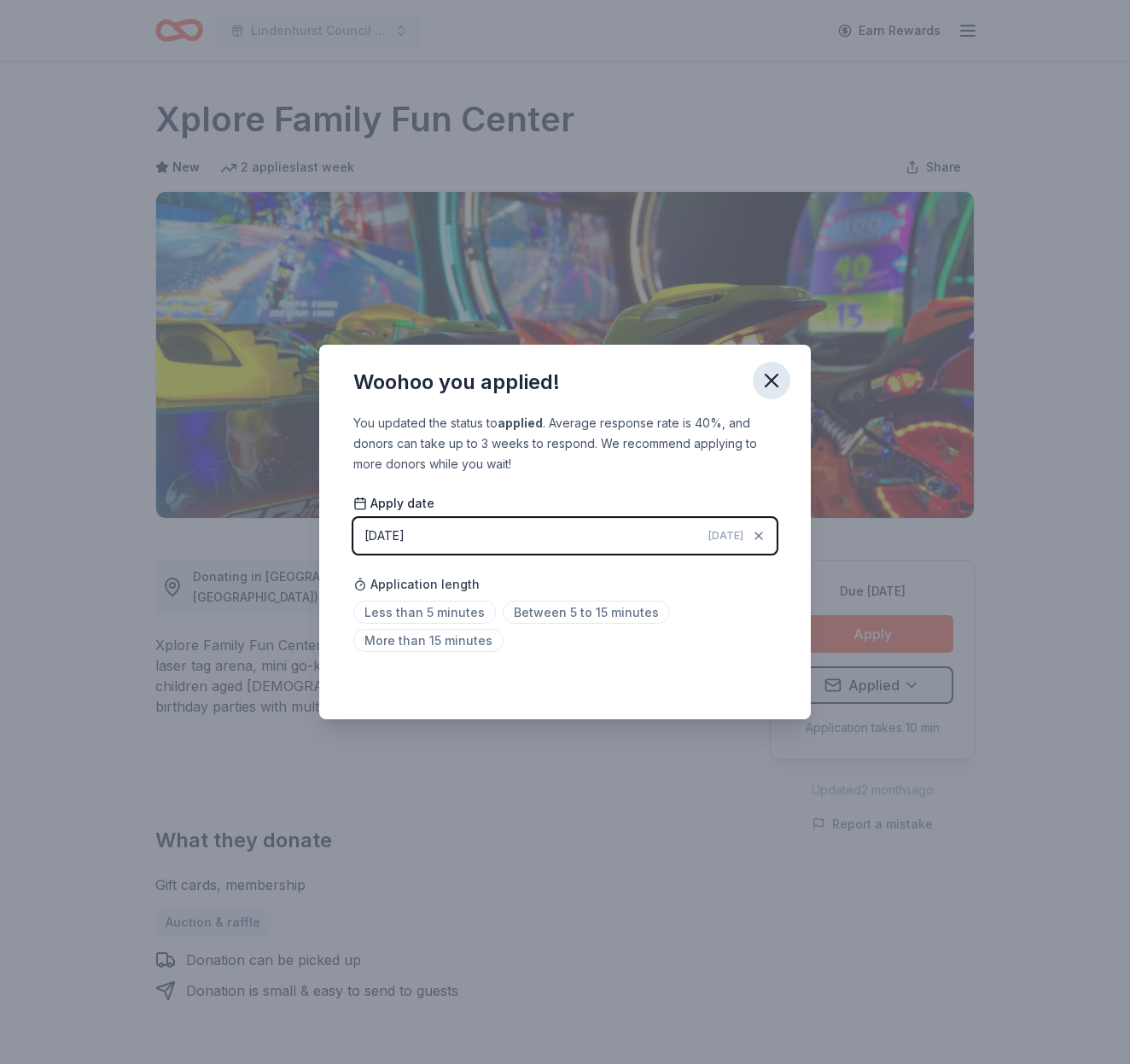
click at [766, 379] on icon "button" at bounding box center [771, 380] width 24 height 24
